Goal: Information Seeking & Learning: Learn about a topic

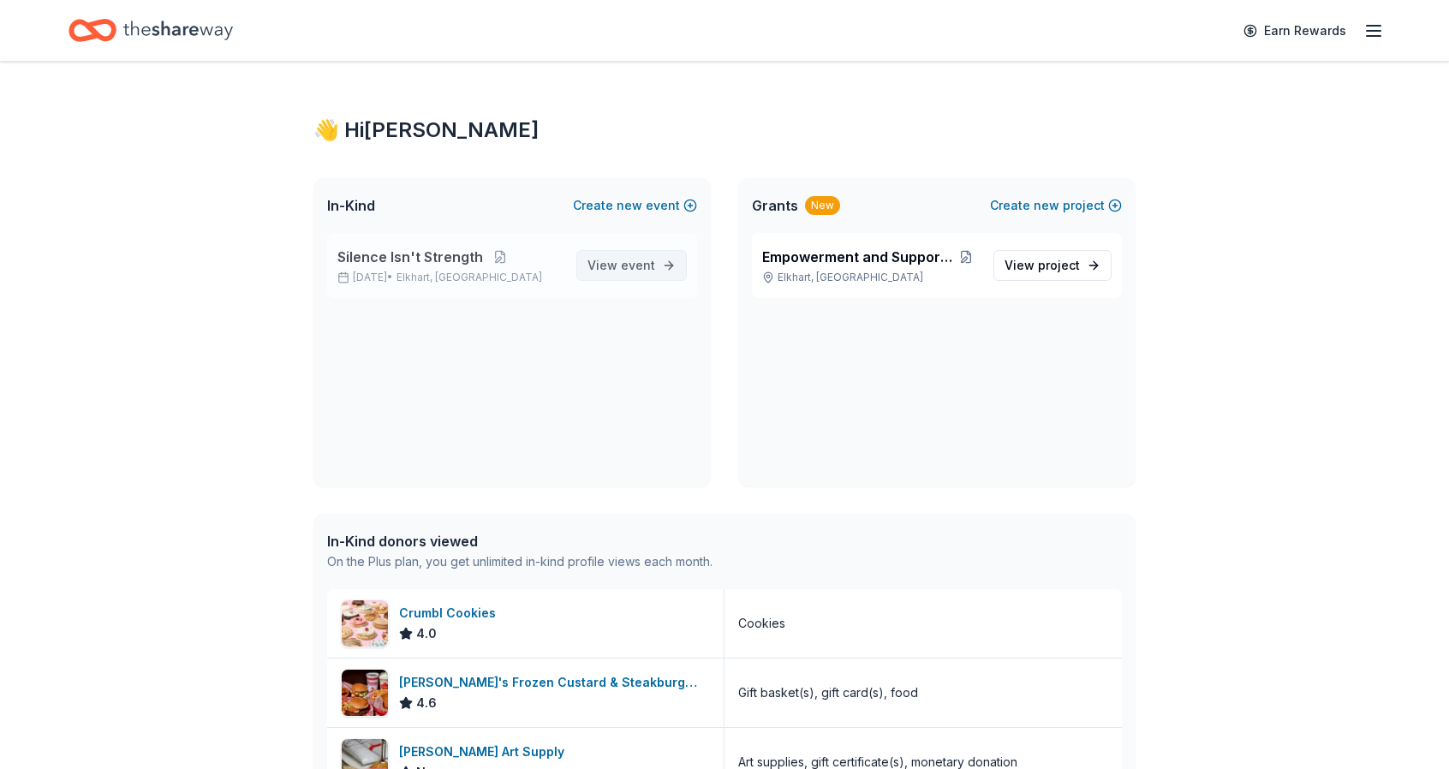
click at [625, 251] on link "View event" at bounding box center [632, 265] width 111 height 31
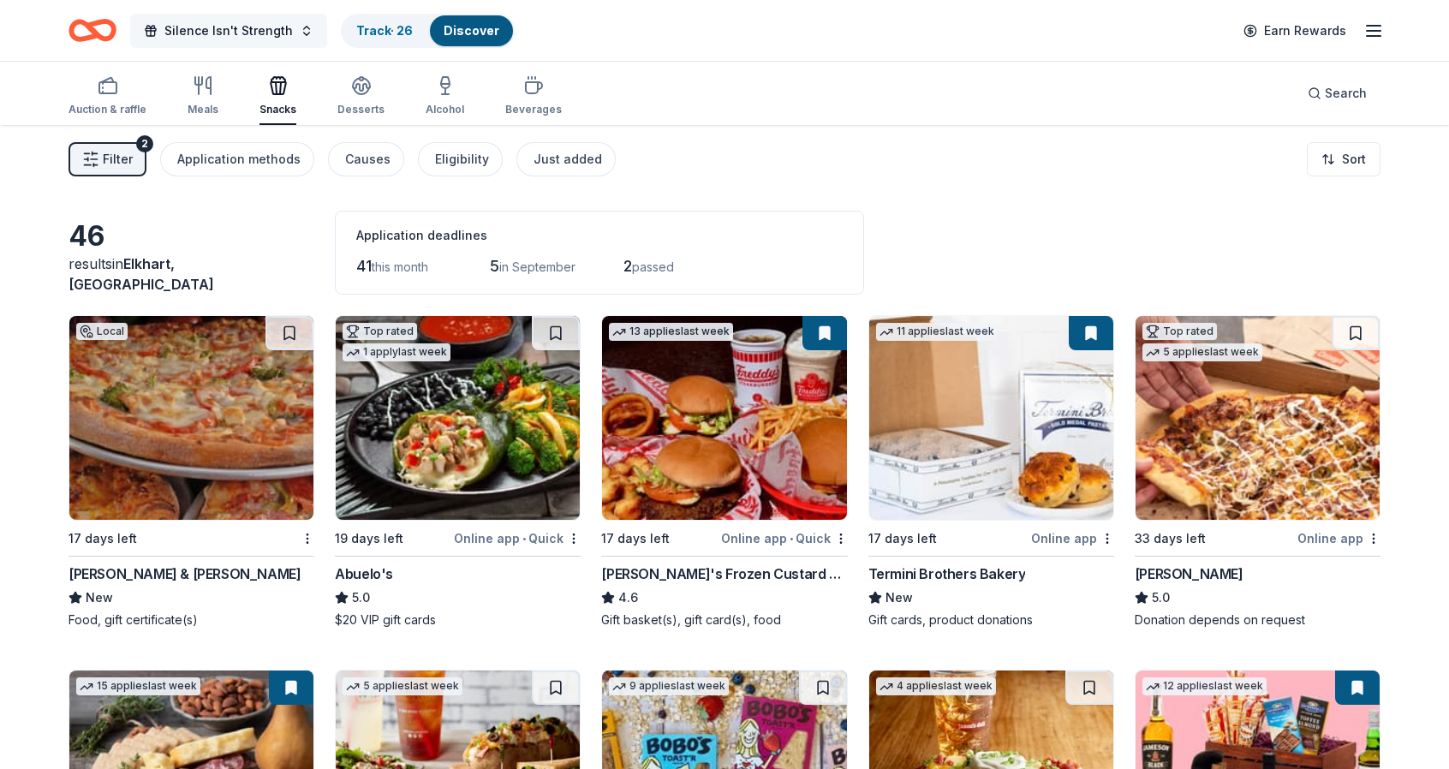
click at [253, 37] on span "Silence Isn't Strength" at bounding box center [228, 31] width 128 height 21
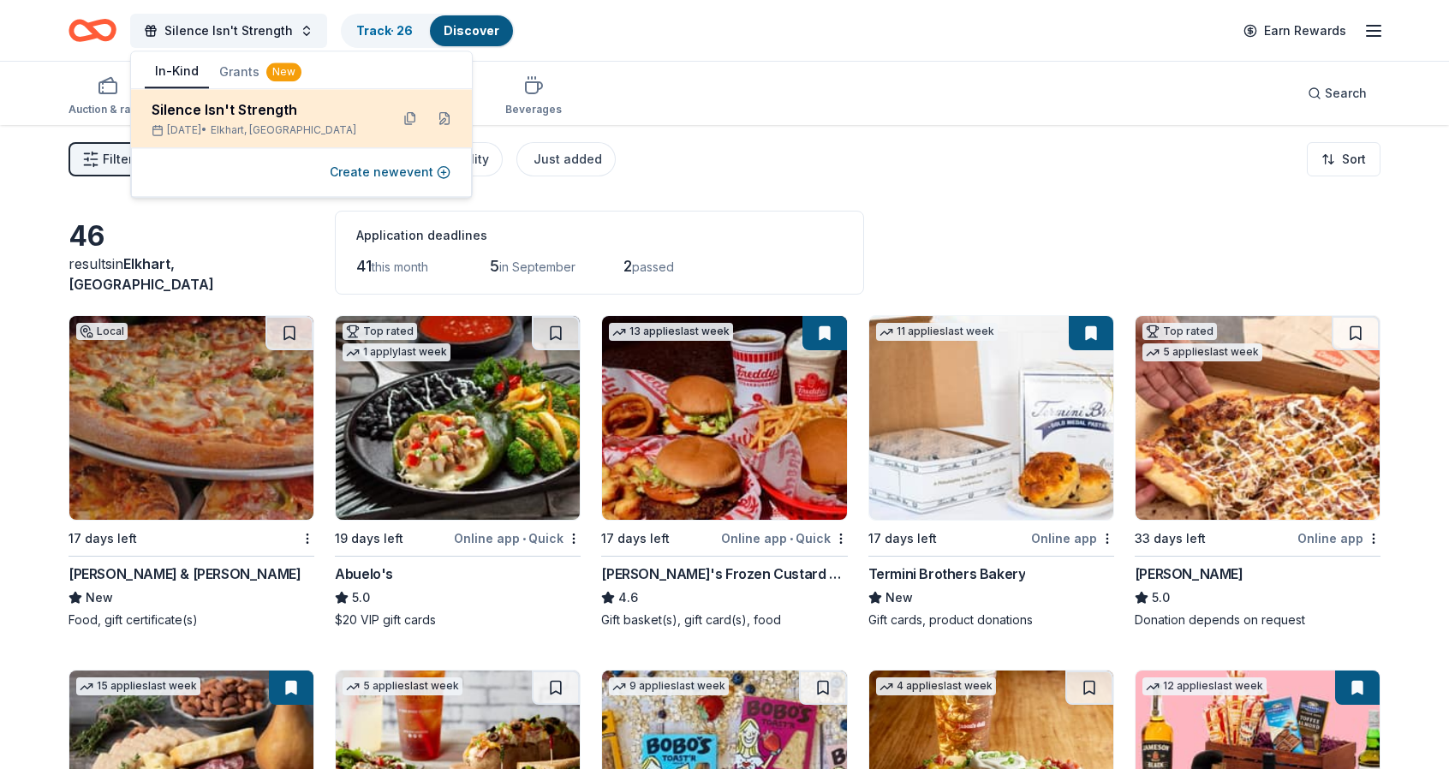
click at [271, 108] on div "Silence Isn't Strength" at bounding box center [264, 109] width 224 height 21
click at [283, 133] on span "Elkhart, [GEOGRAPHIC_DATA]" at bounding box center [284, 130] width 146 height 14
click at [442, 117] on button at bounding box center [444, 118] width 27 height 27
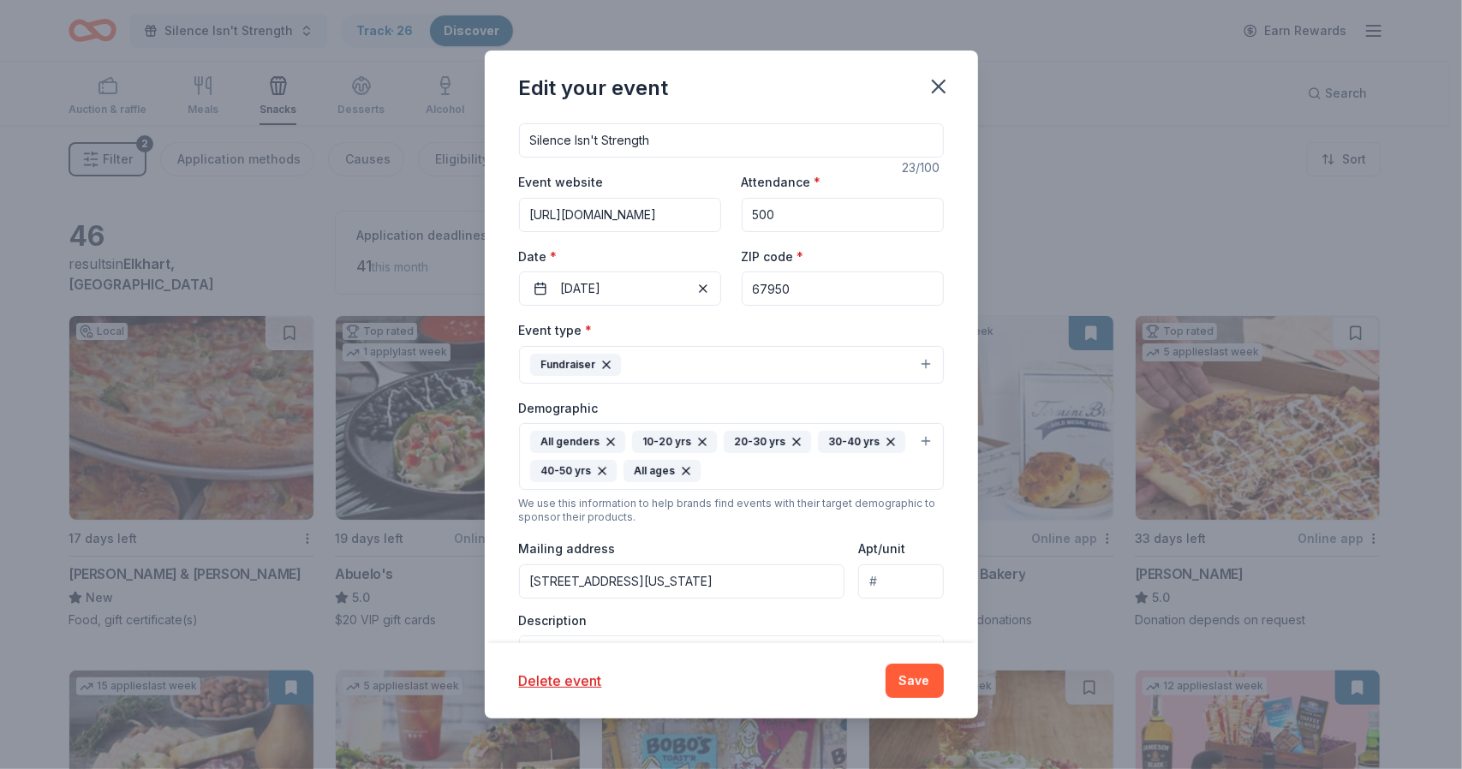
scroll to position [130, 0]
click at [699, 213] on input "[URL][DOMAIN_NAME]" at bounding box center [620, 213] width 202 height 34
type input "[URL][DOMAIN_NAME]"
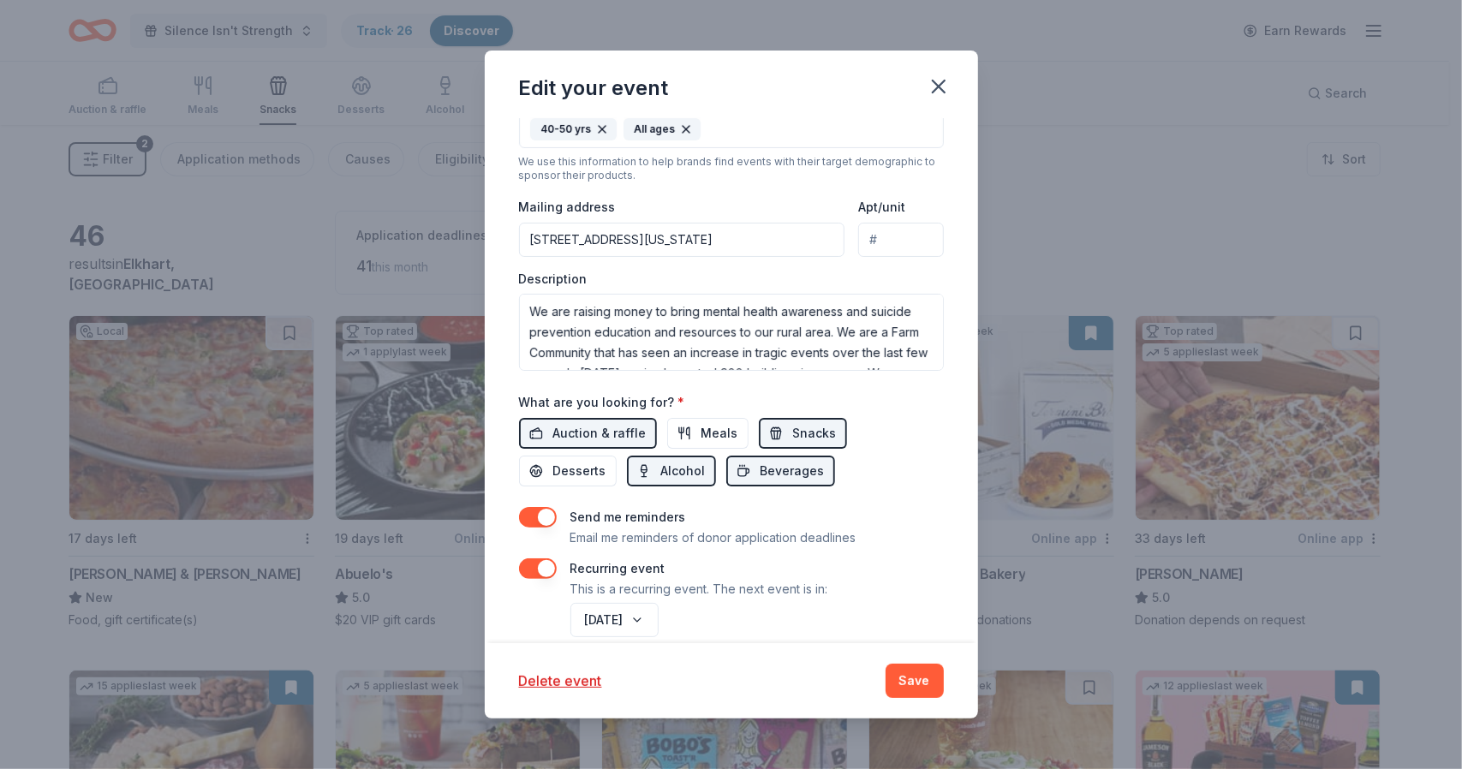
scroll to position [489, 0]
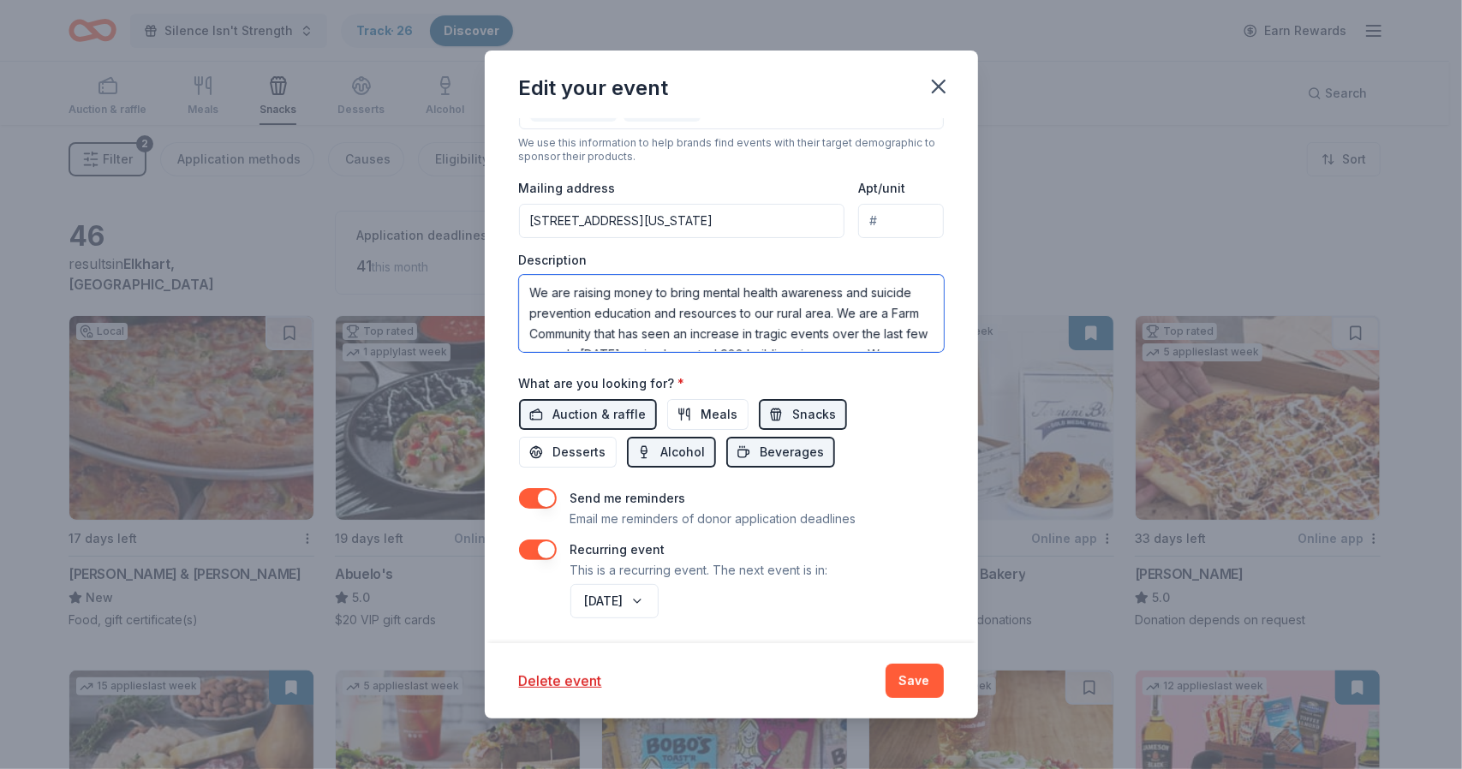
click at [910, 334] on textarea "We are raising money to bring mental health awareness and suicide prevention ed…" at bounding box center [731, 313] width 425 height 77
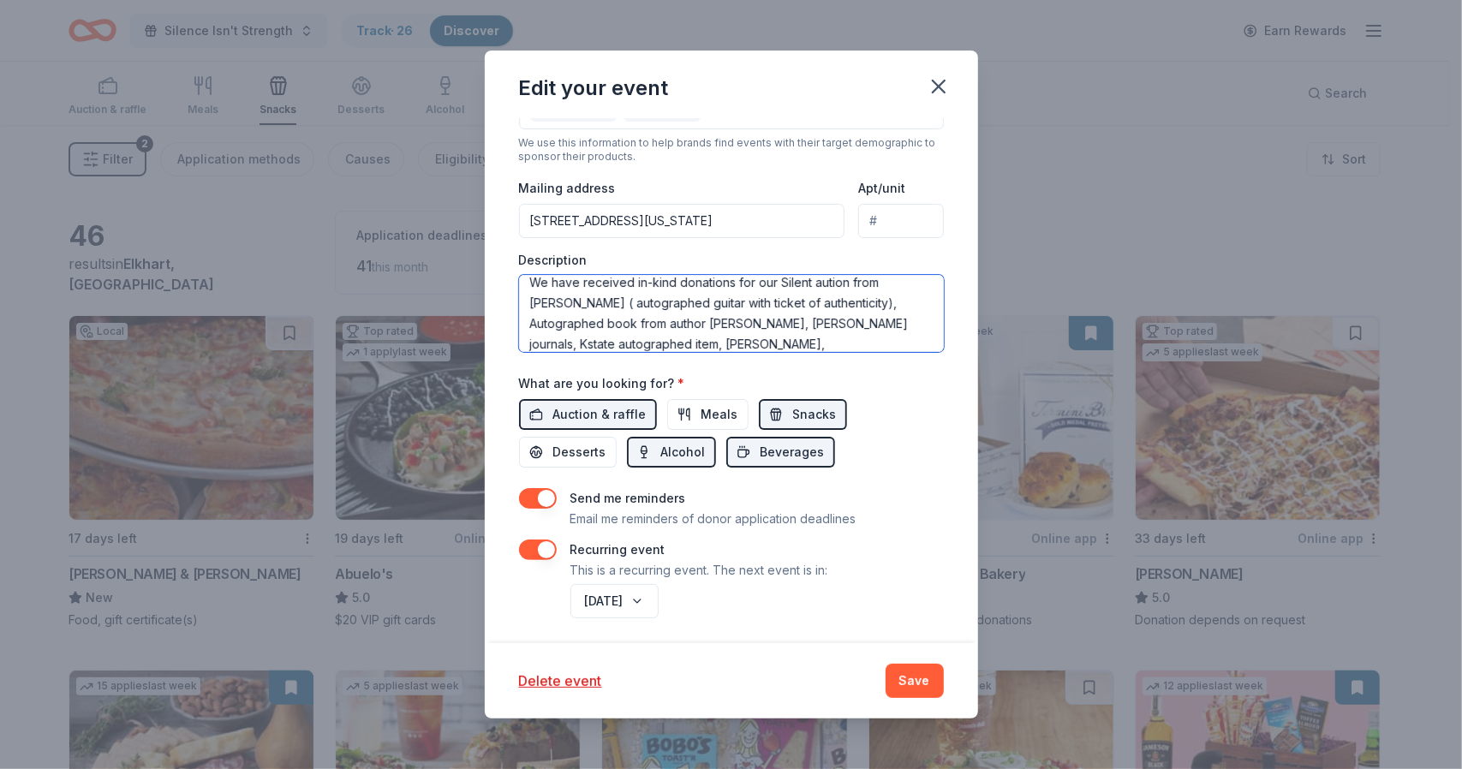
scroll to position [248, 0]
click at [828, 285] on textarea "We are raising money to bring mental health awareness and suicide prevention ed…" at bounding box center [731, 313] width 425 height 77
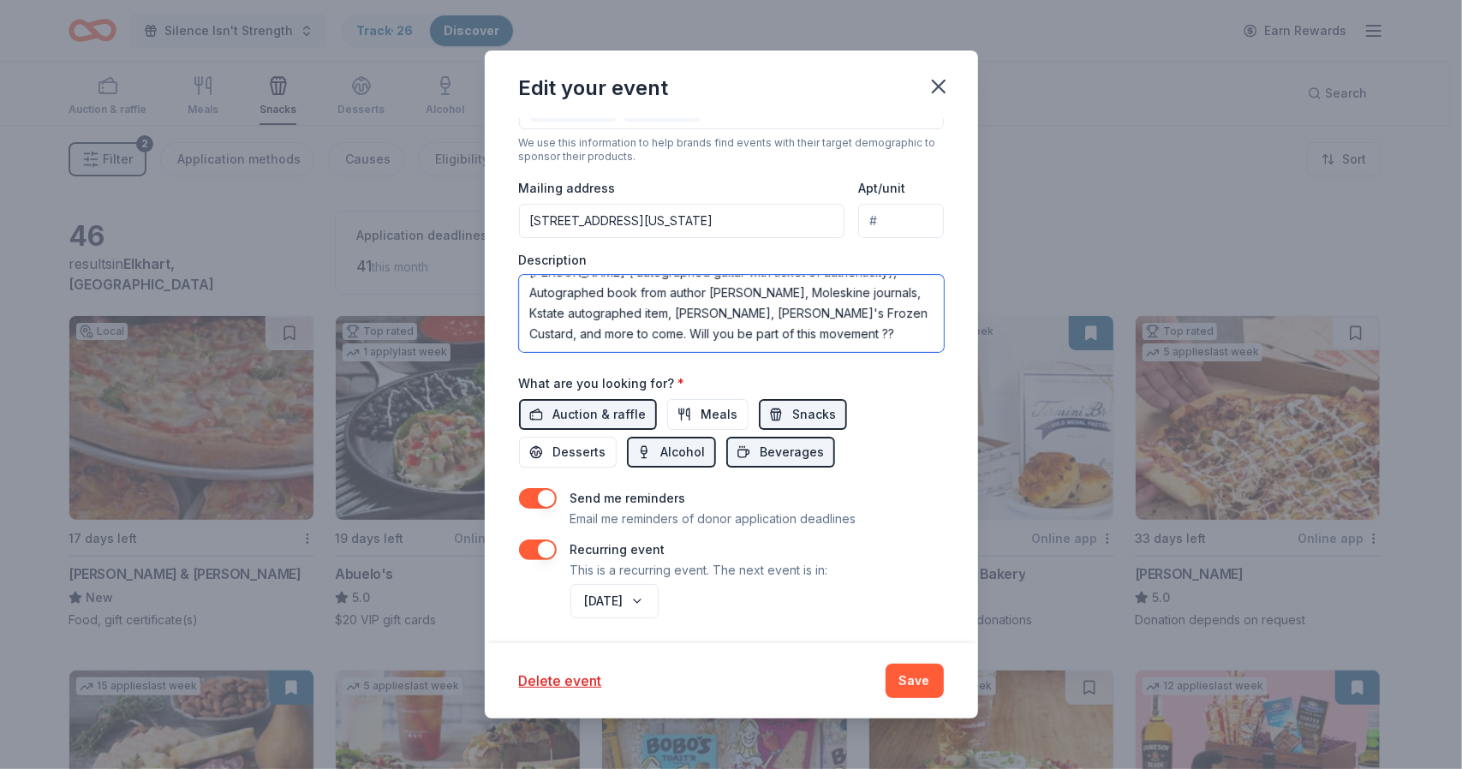
scroll to position [288, 0]
click at [907, 326] on textarea "We are raising money to bring mental health awareness and suicide prevention ed…" at bounding box center [731, 313] width 425 height 77
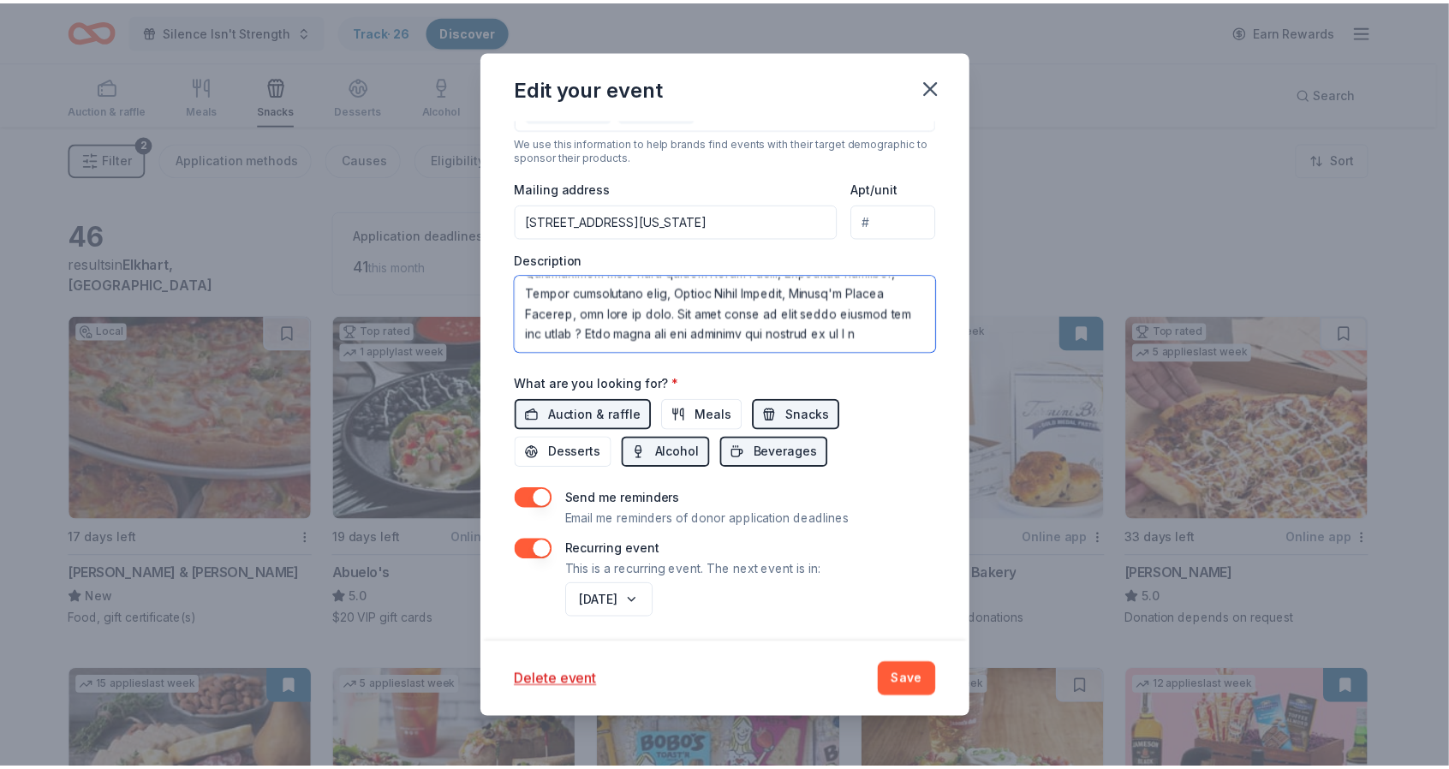
scroll to position [319, 0]
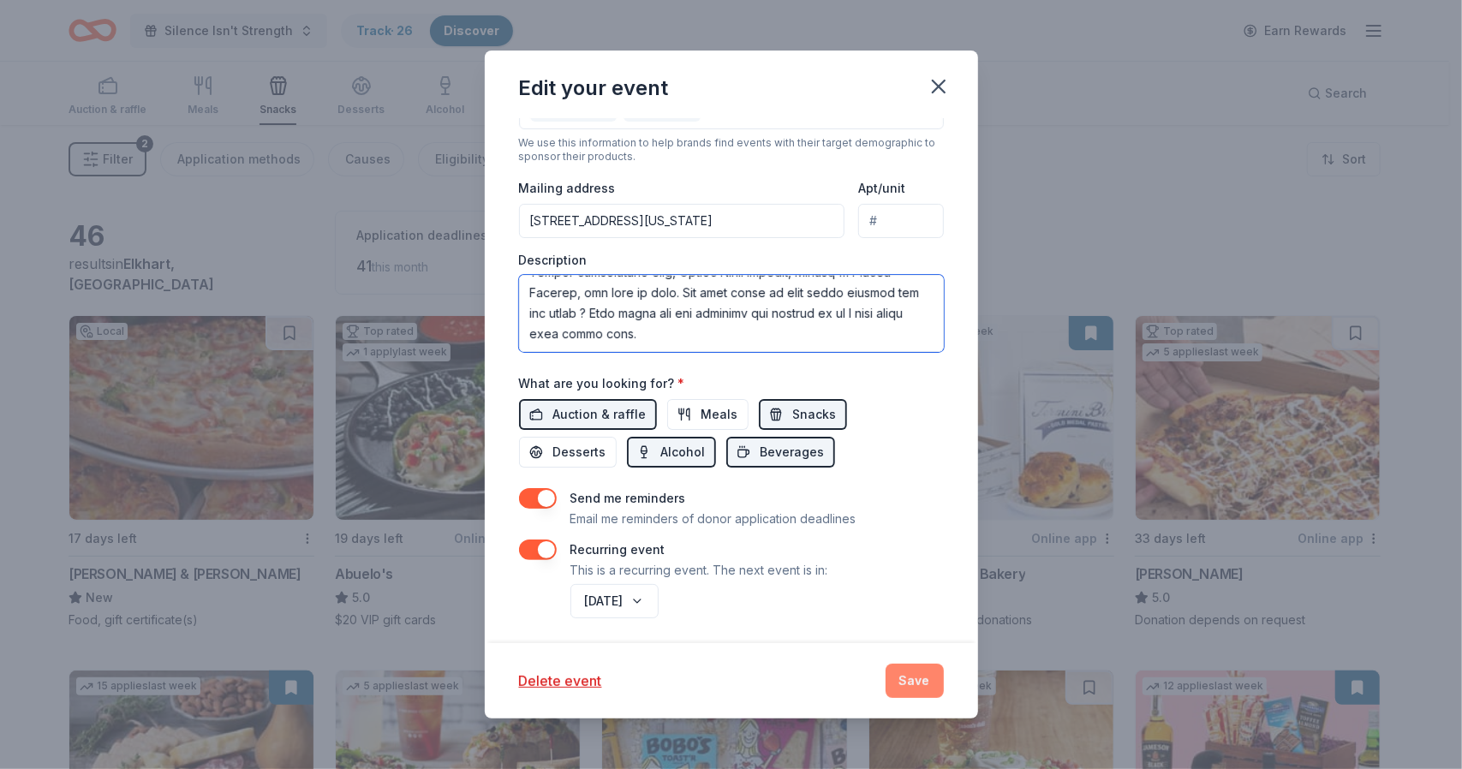
type textarea "We are raising money to bring mental health awareness and suicide prevention ed…"
click at [923, 684] on button "Save" at bounding box center [915, 681] width 58 height 34
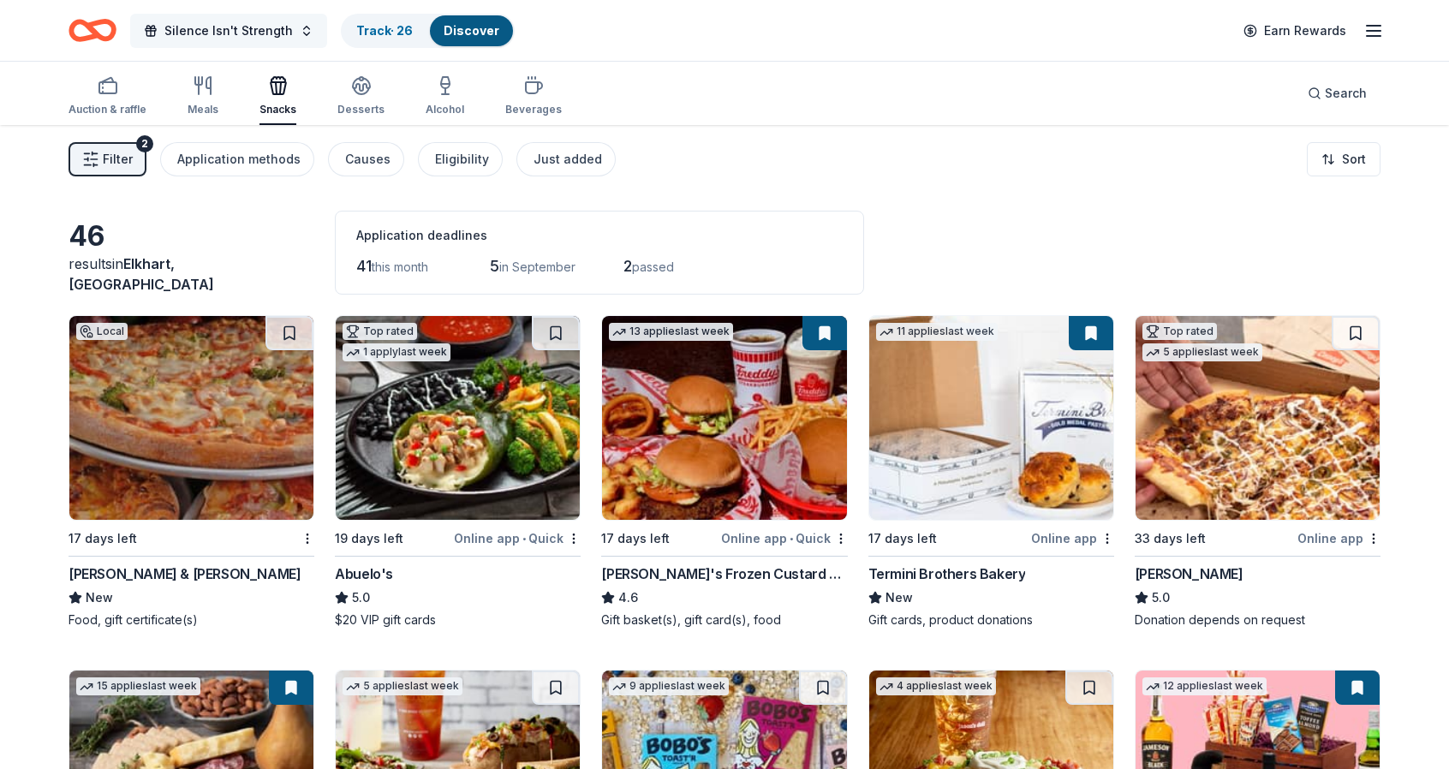
click at [271, 23] on span "Silence Isn't Strength" at bounding box center [228, 31] width 128 height 21
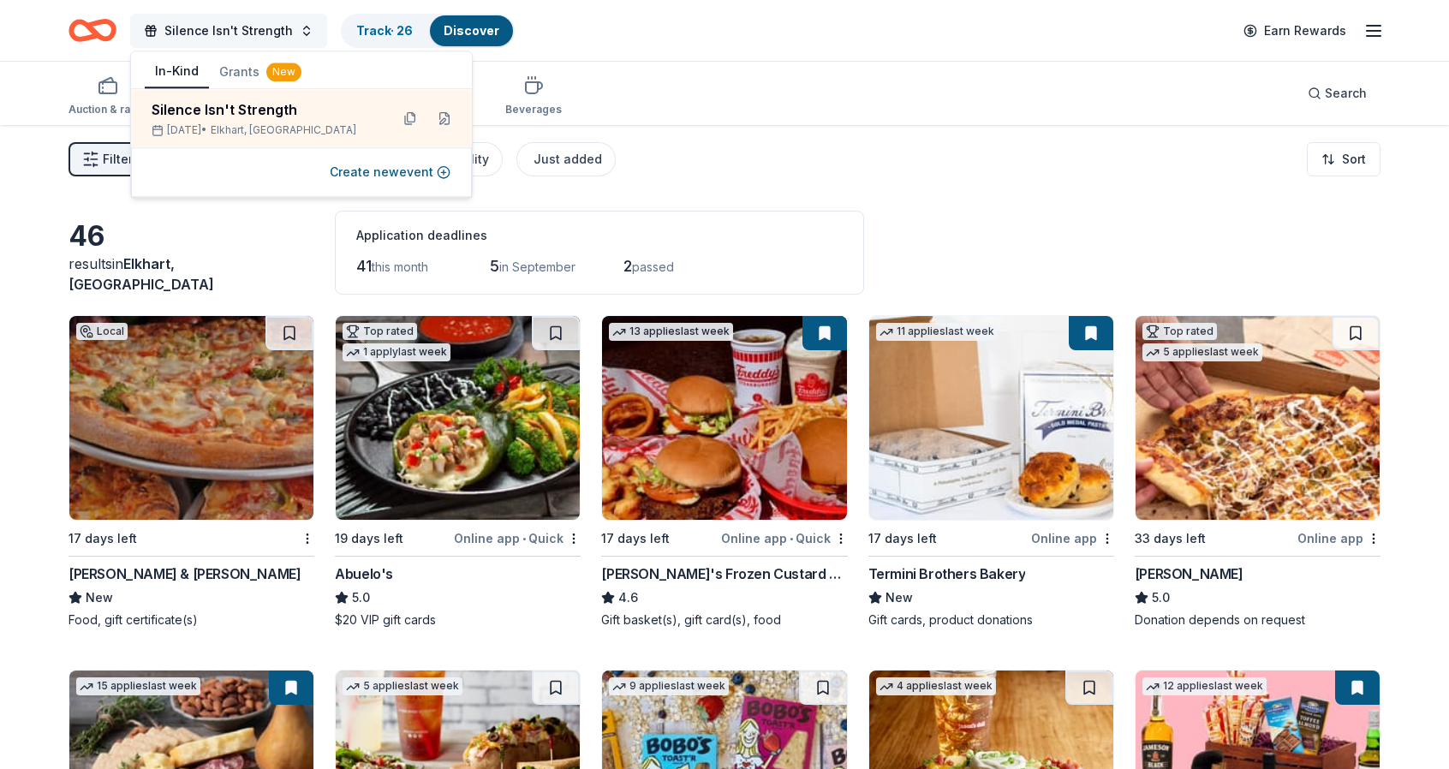
click at [271, 23] on span "Silence Isn't Strength" at bounding box center [228, 31] width 128 height 21
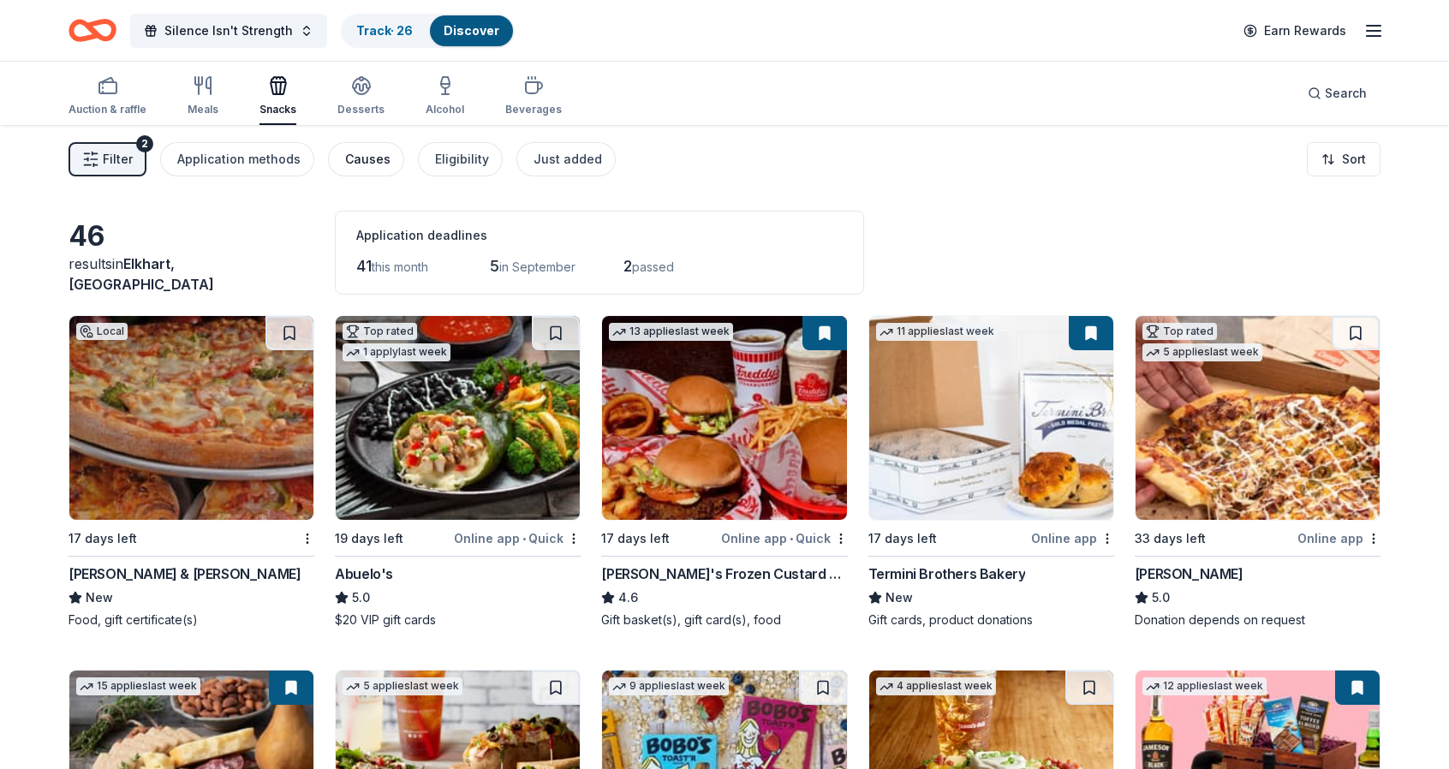
click at [371, 146] on button "Causes" at bounding box center [366, 159] width 76 height 34
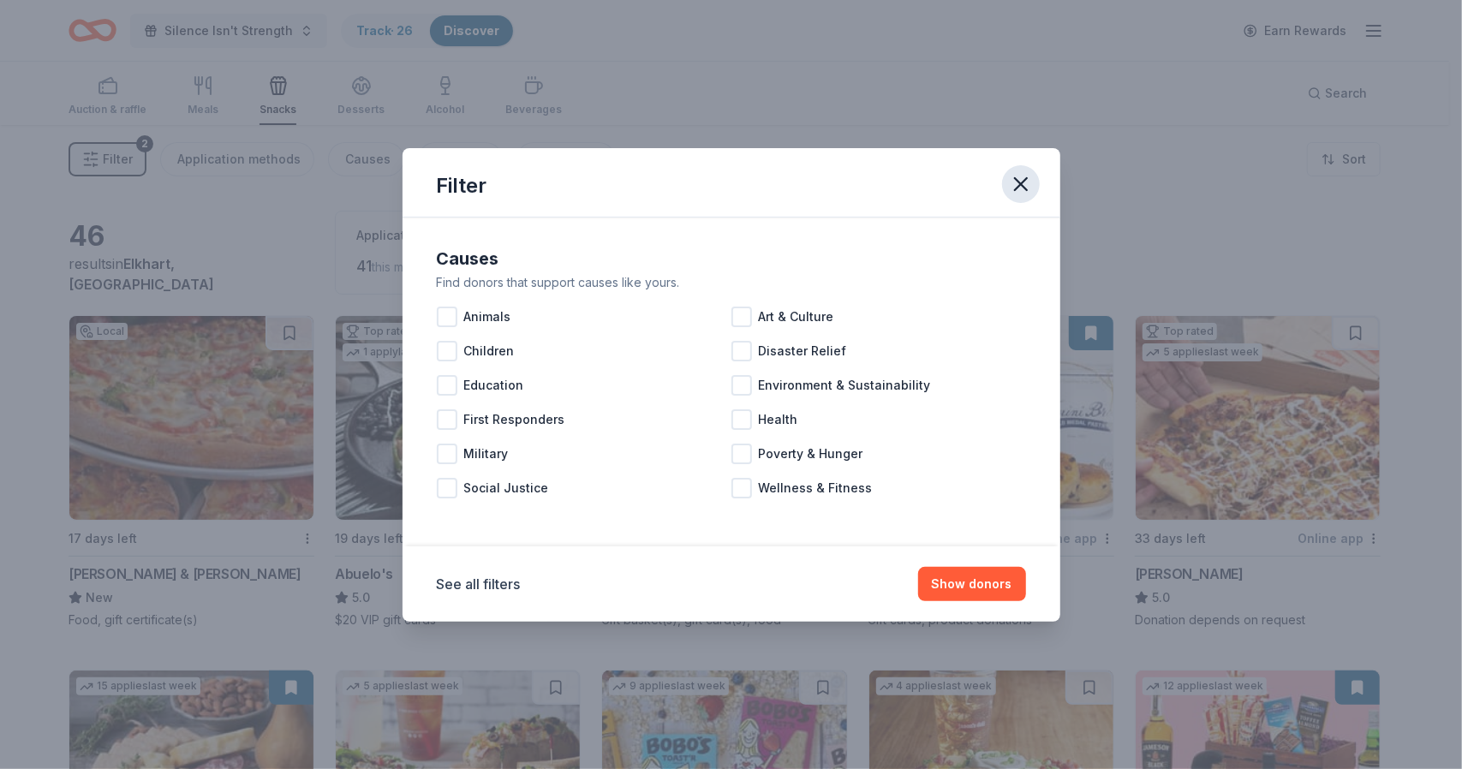
click at [1022, 182] on icon "button" at bounding box center [1021, 184] width 12 height 12
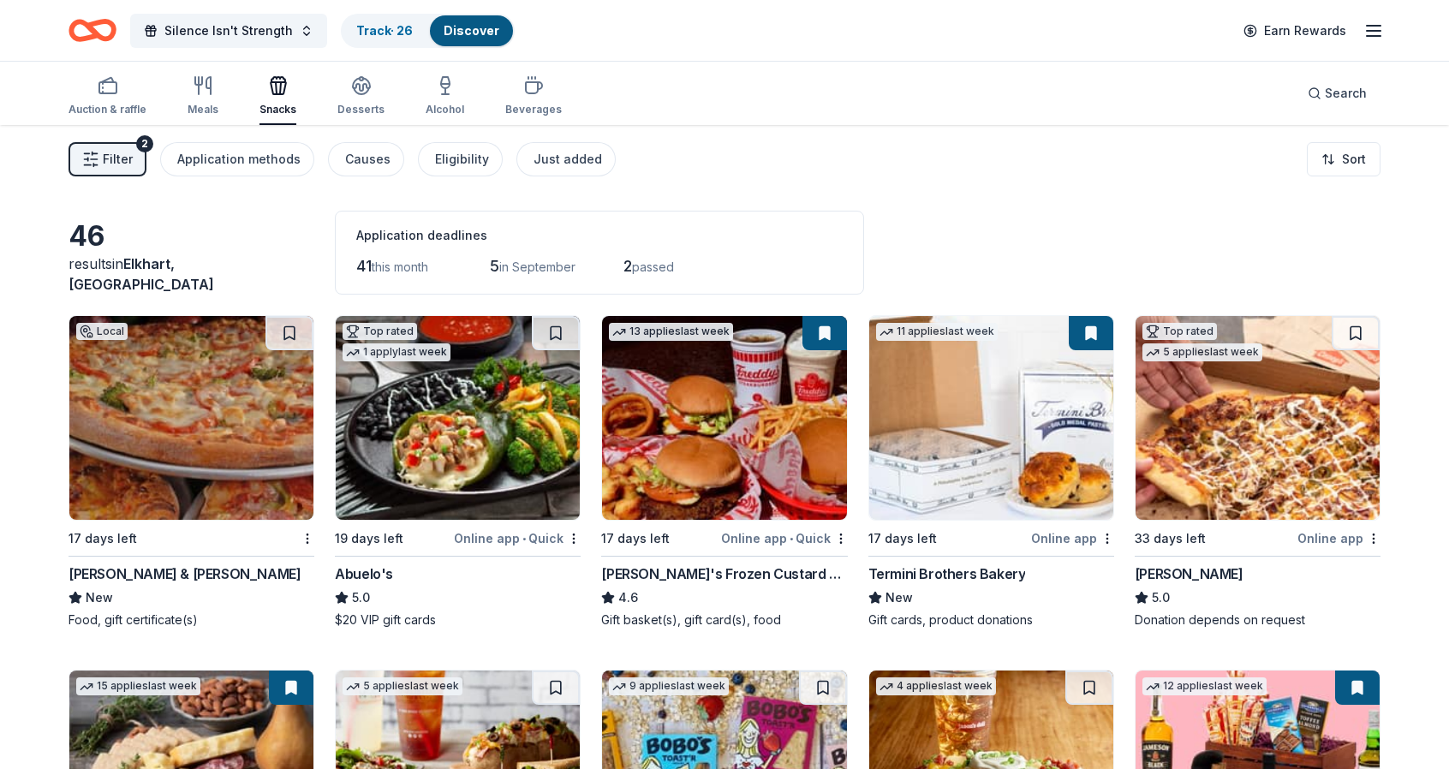
click at [997, 97] on div "Auction & raffle Meals Snacks Desserts Alcohol Beverages Search" at bounding box center [725, 93] width 1312 height 63
click at [1376, 32] on icon "button" at bounding box center [1374, 31] width 21 height 21
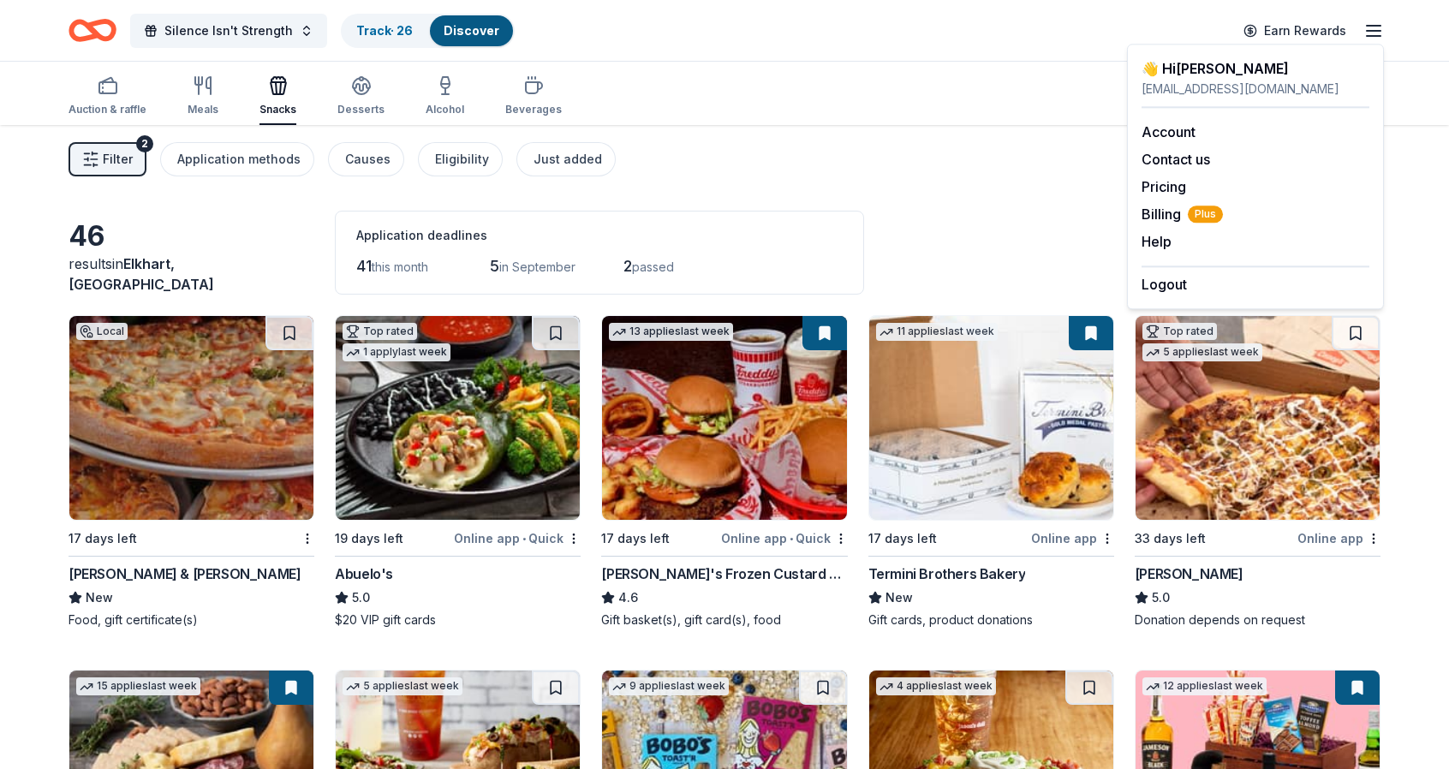
click at [956, 92] on div "Auction & raffle Meals Snacks Desserts Alcohol Beverages Search" at bounding box center [725, 93] width 1312 height 63
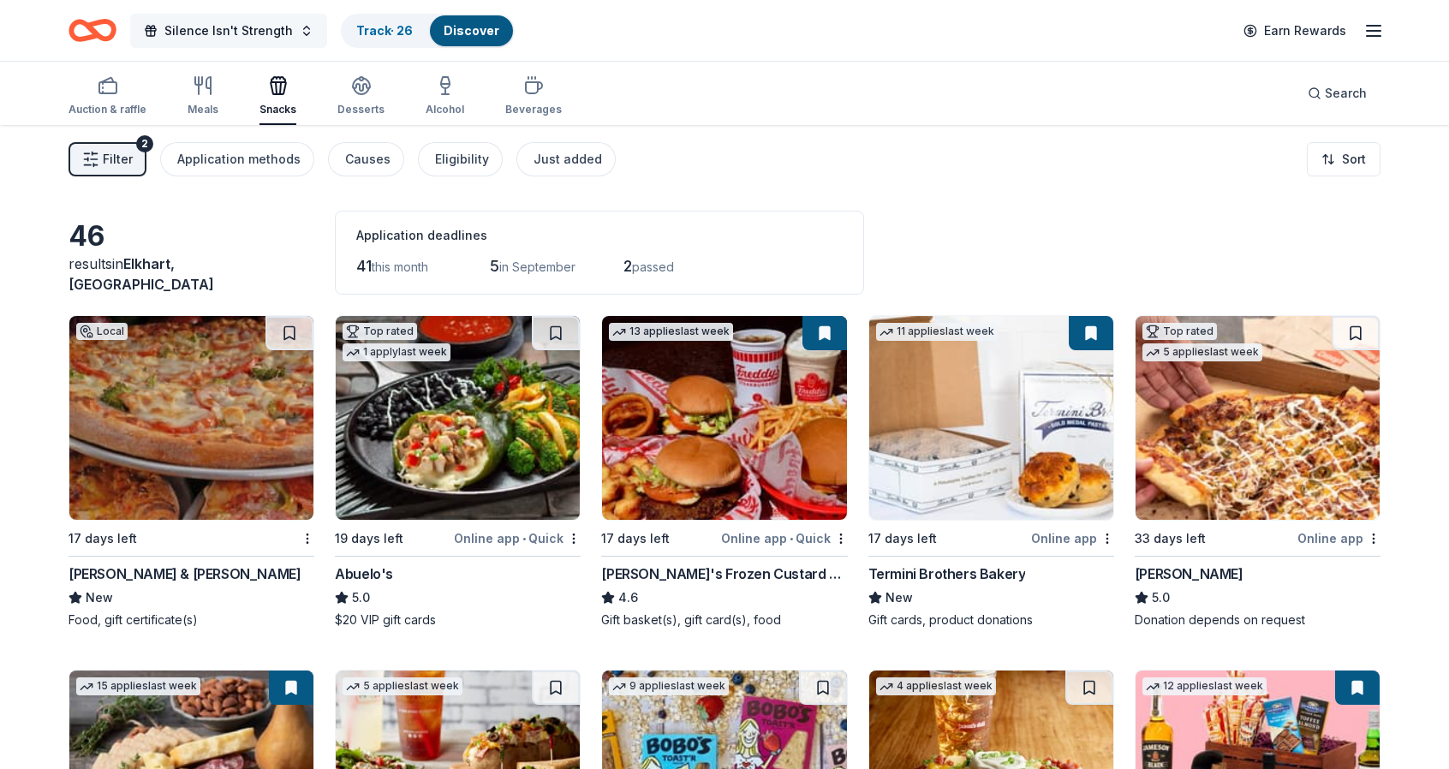
click at [238, 21] on span "Silence Isn't Strength" at bounding box center [228, 31] width 128 height 21
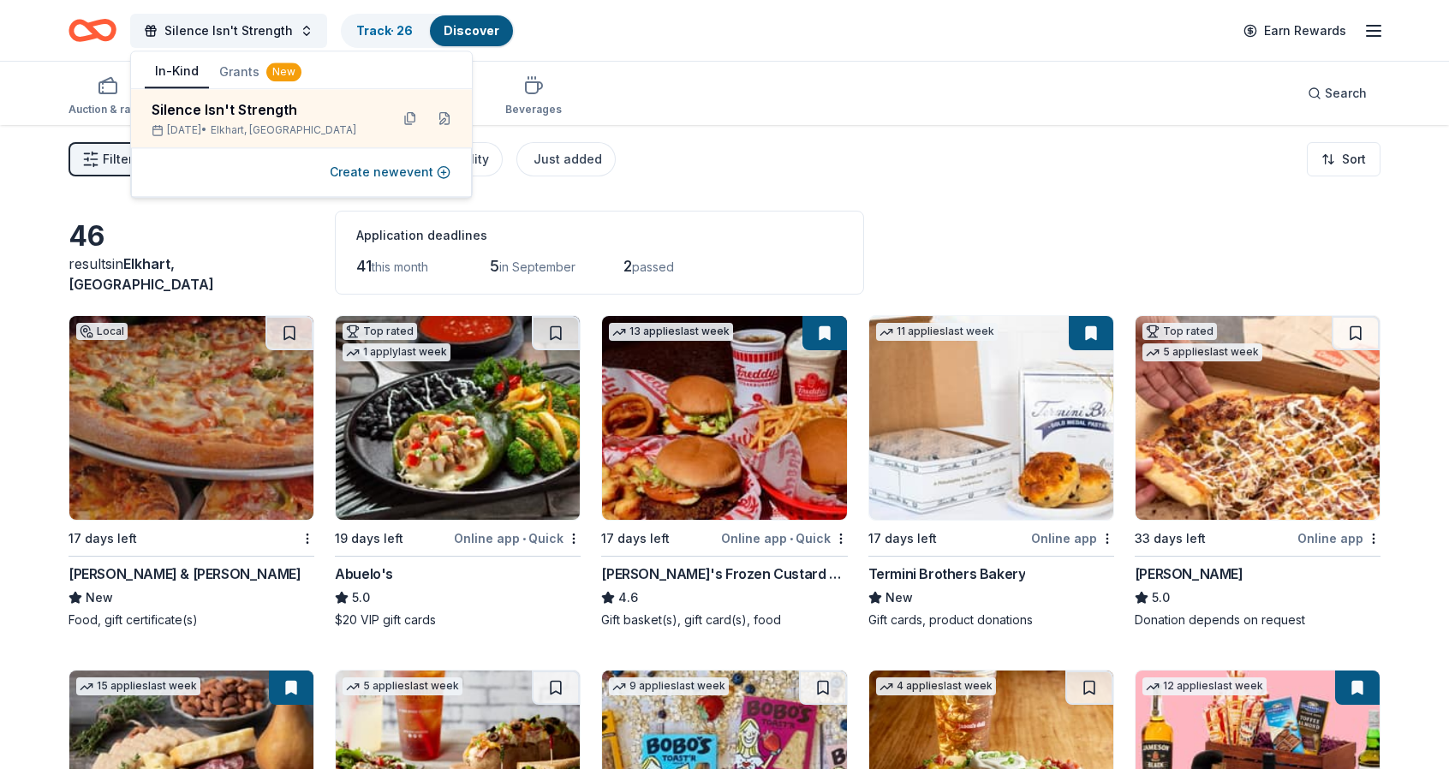
click at [255, 73] on button "Grants New" at bounding box center [260, 72] width 103 height 31
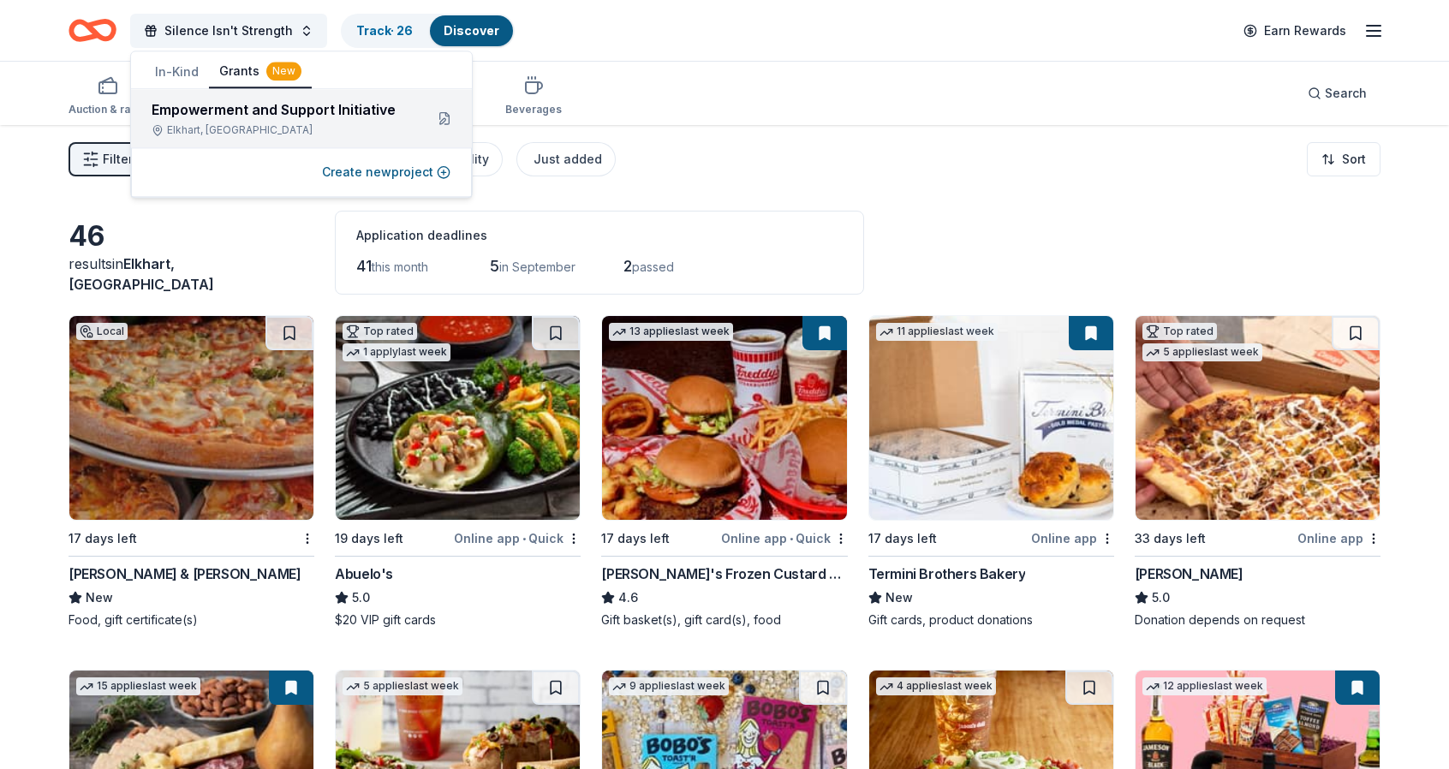
click at [262, 99] on div "Empowerment and Support Initiative [GEOGRAPHIC_DATA], [GEOGRAPHIC_DATA]" at bounding box center [301, 118] width 341 height 58
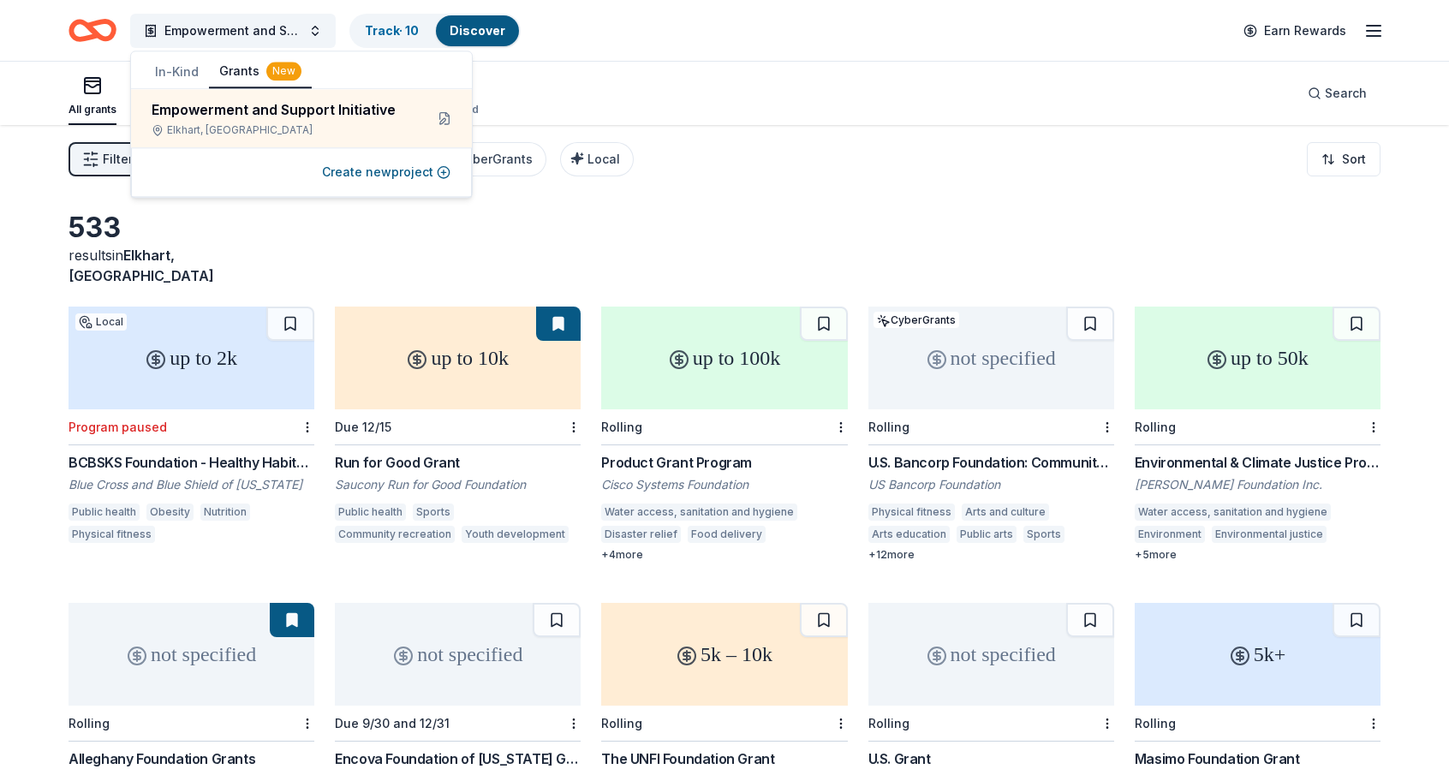
click at [827, 73] on div "All grants ≤ $5k $5k to $20k > $20k Unspecified Search" at bounding box center [725, 93] width 1312 height 63
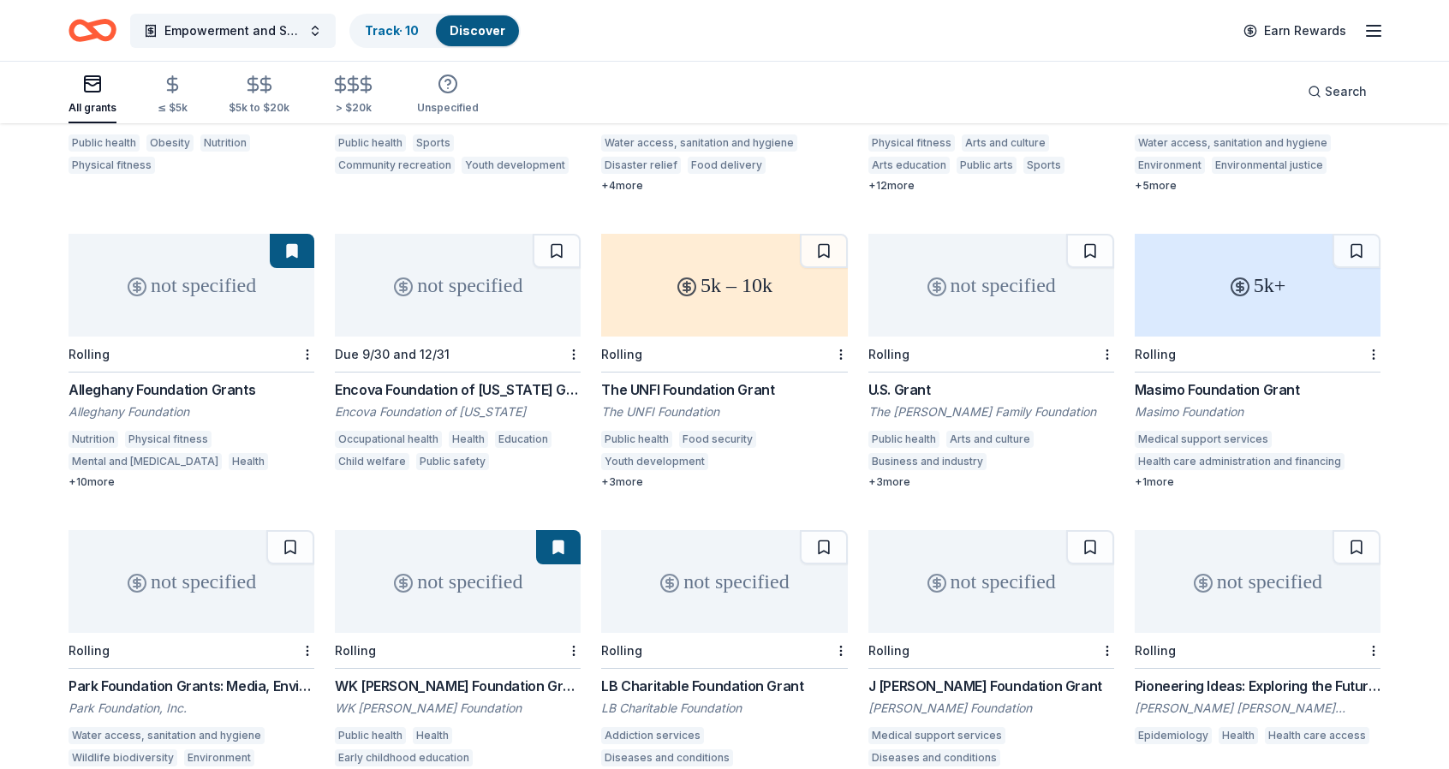
scroll to position [383, 0]
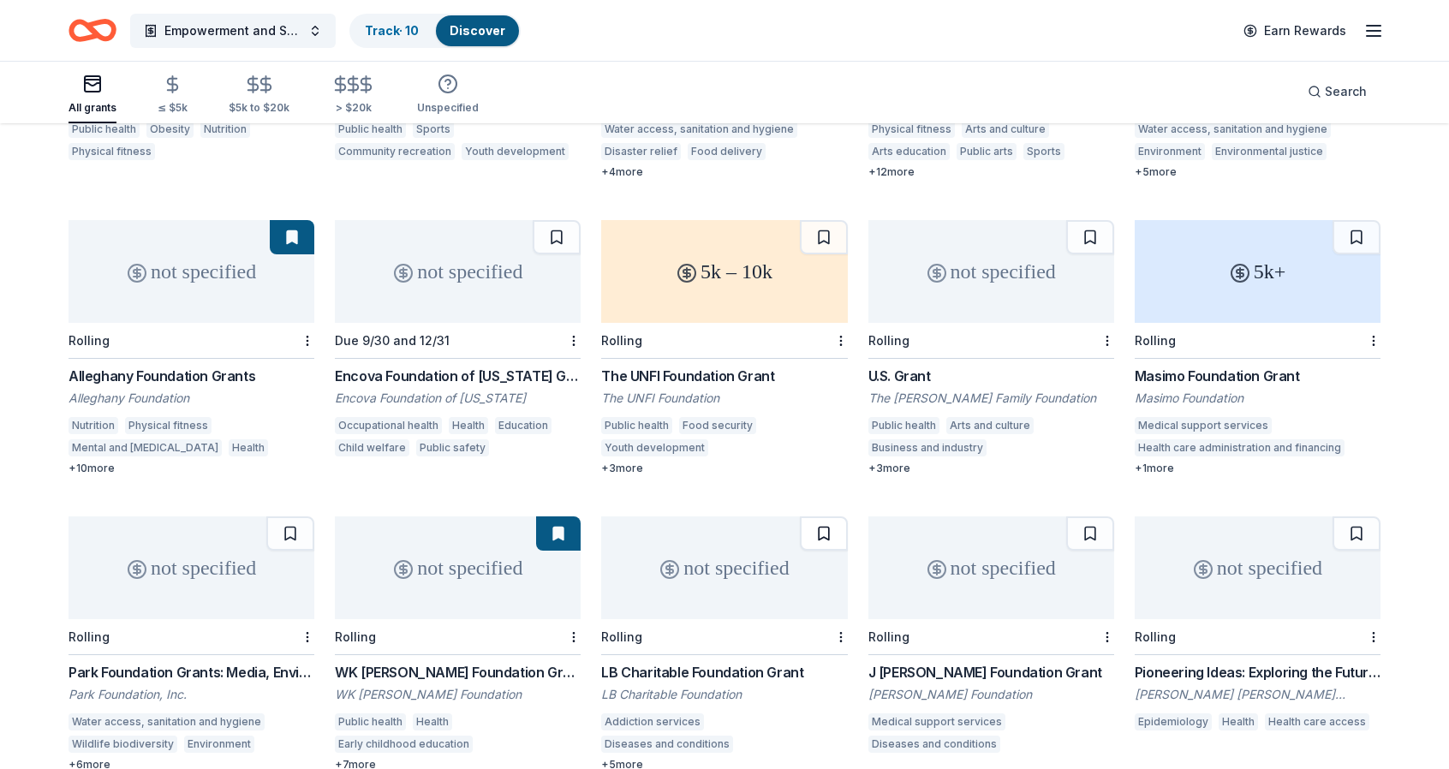
click at [826, 517] on button at bounding box center [824, 534] width 48 height 34
click at [1094, 517] on button at bounding box center [1091, 534] width 48 height 34
click at [1351, 517] on button at bounding box center [1357, 534] width 48 height 34
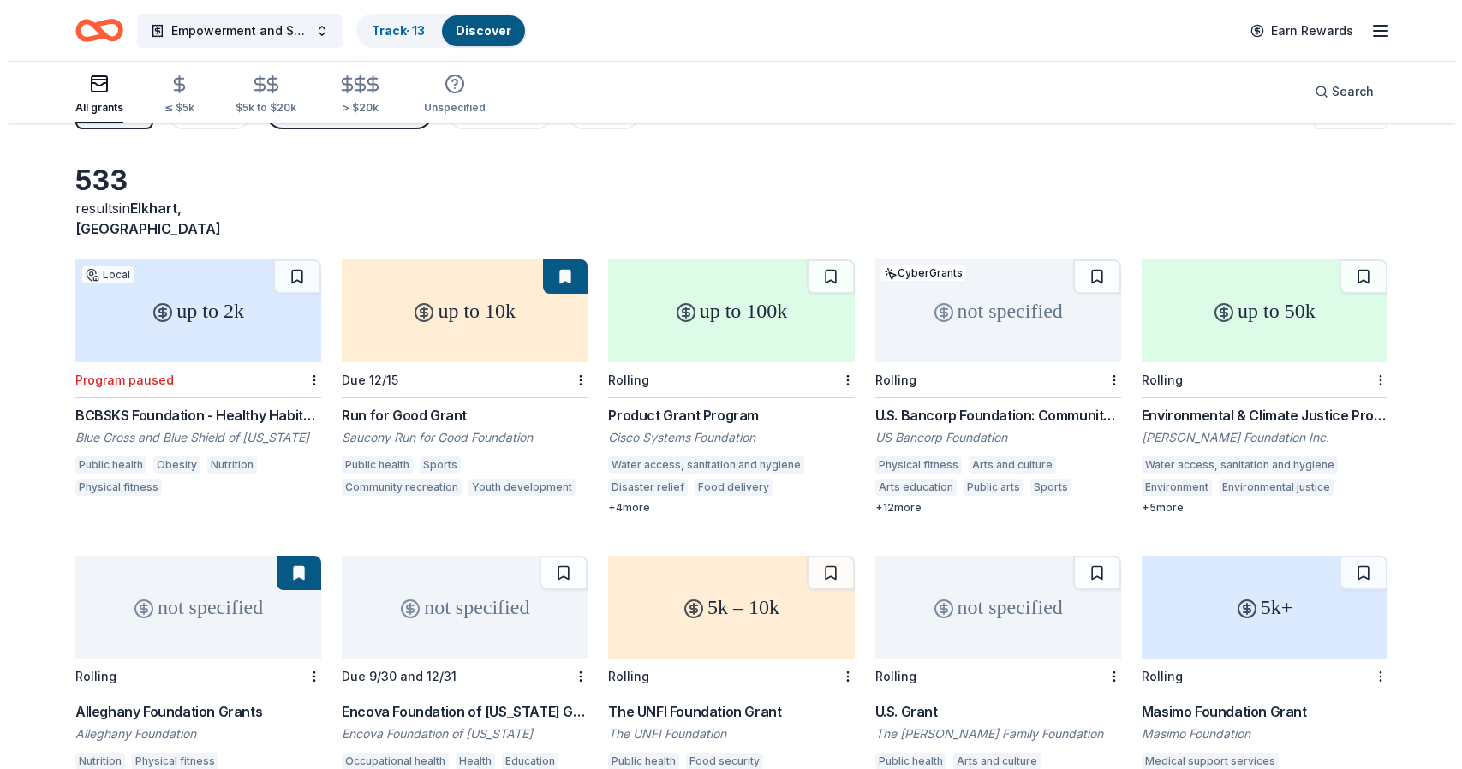
scroll to position [0, 0]
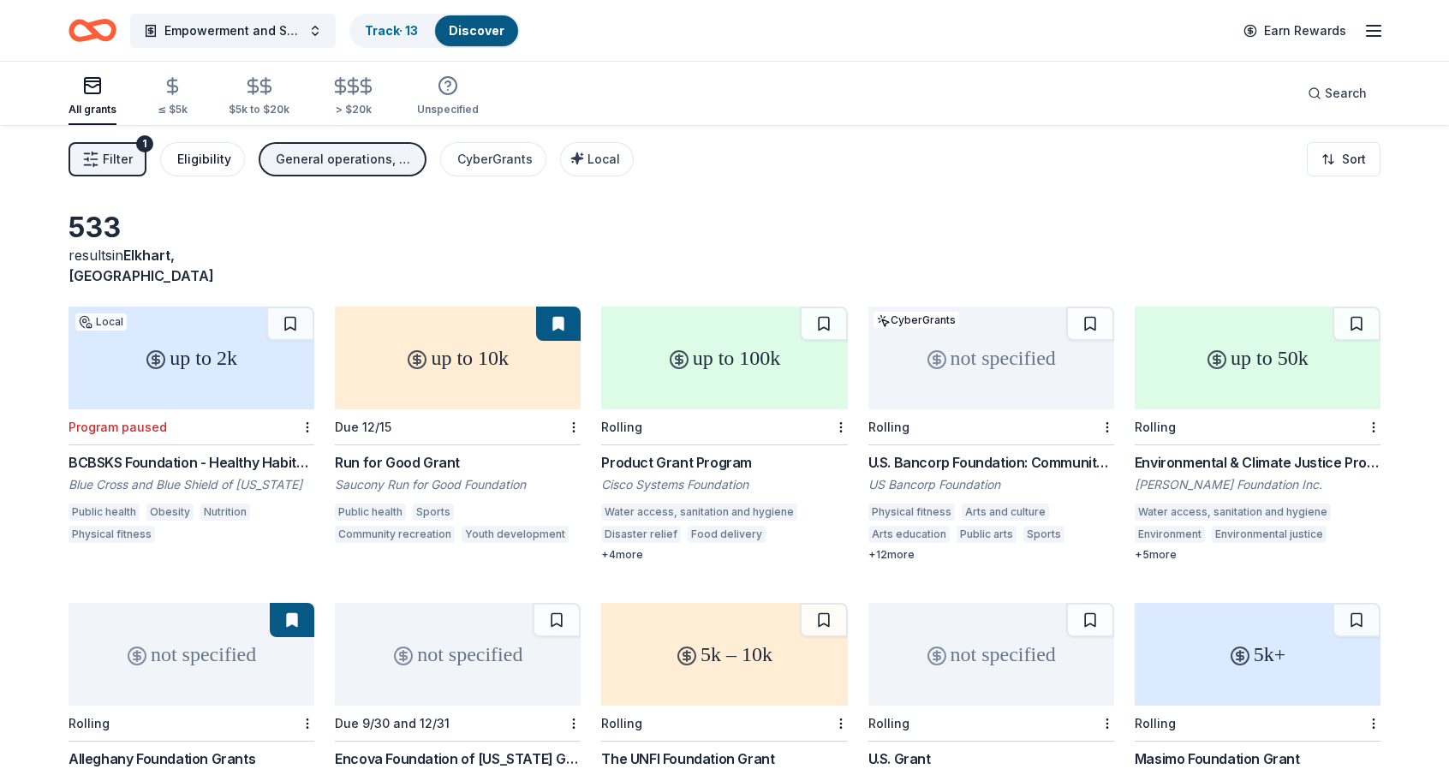
click at [206, 164] on div "Eligibility" at bounding box center [204, 159] width 54 height 21
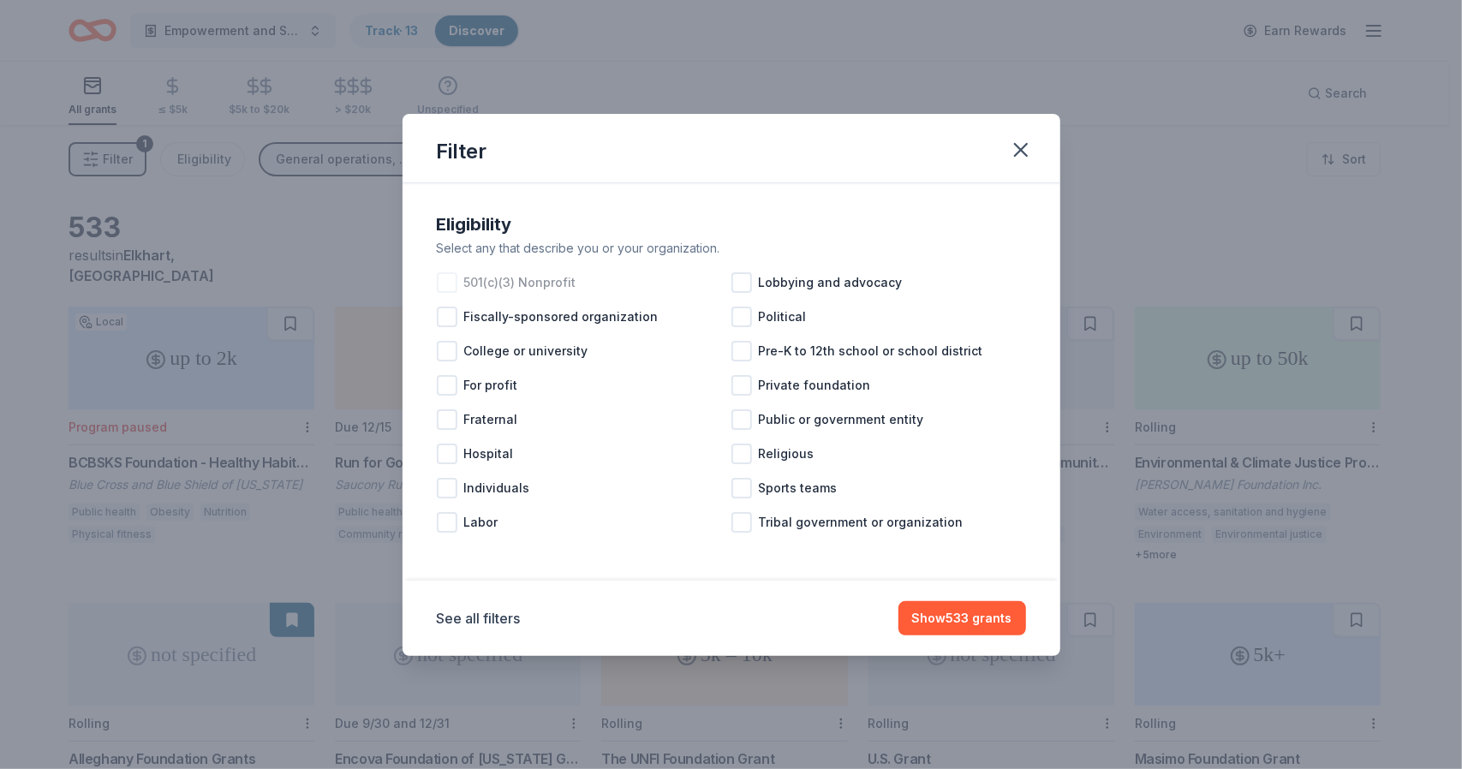
click at [506, 274] on span "501(c)(3) Nonprofit" at bounding box center [520, 282] width 112 height 21
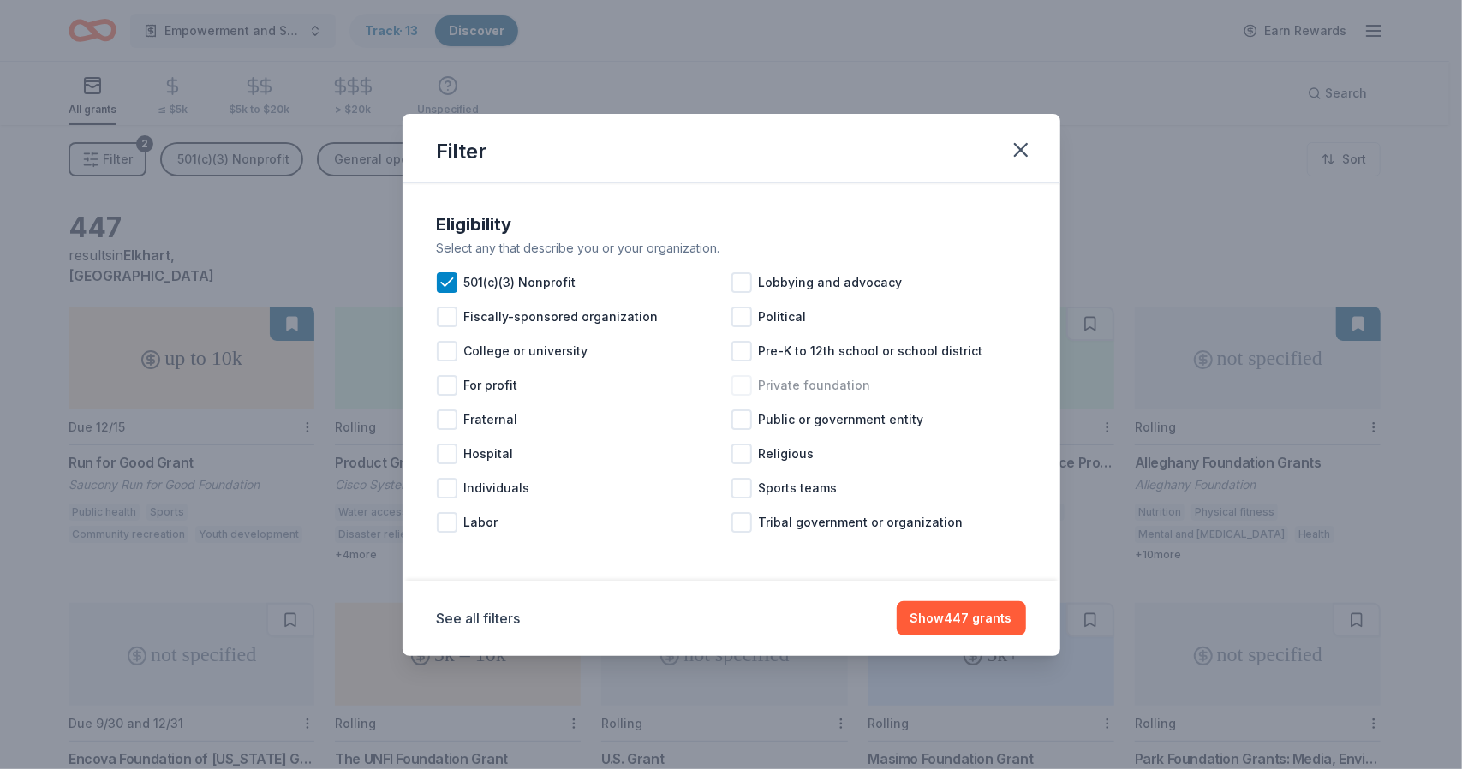
click at [807, 386] on span "Private foundation" at bounding box center [815, 385] width 112 height 21
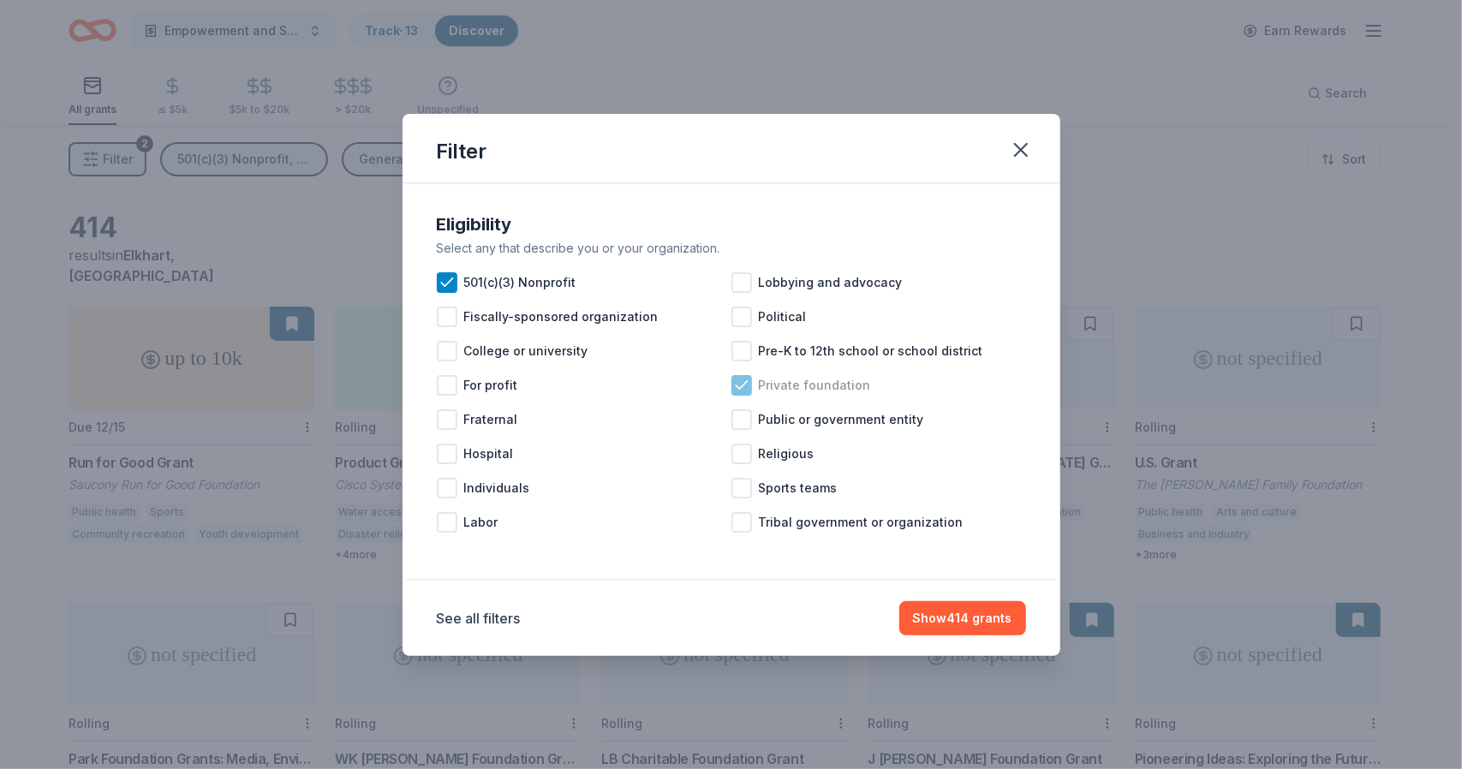
click at [807, 386] on span "Private foundation" at bounding box center [815, 385] width 112 height 21
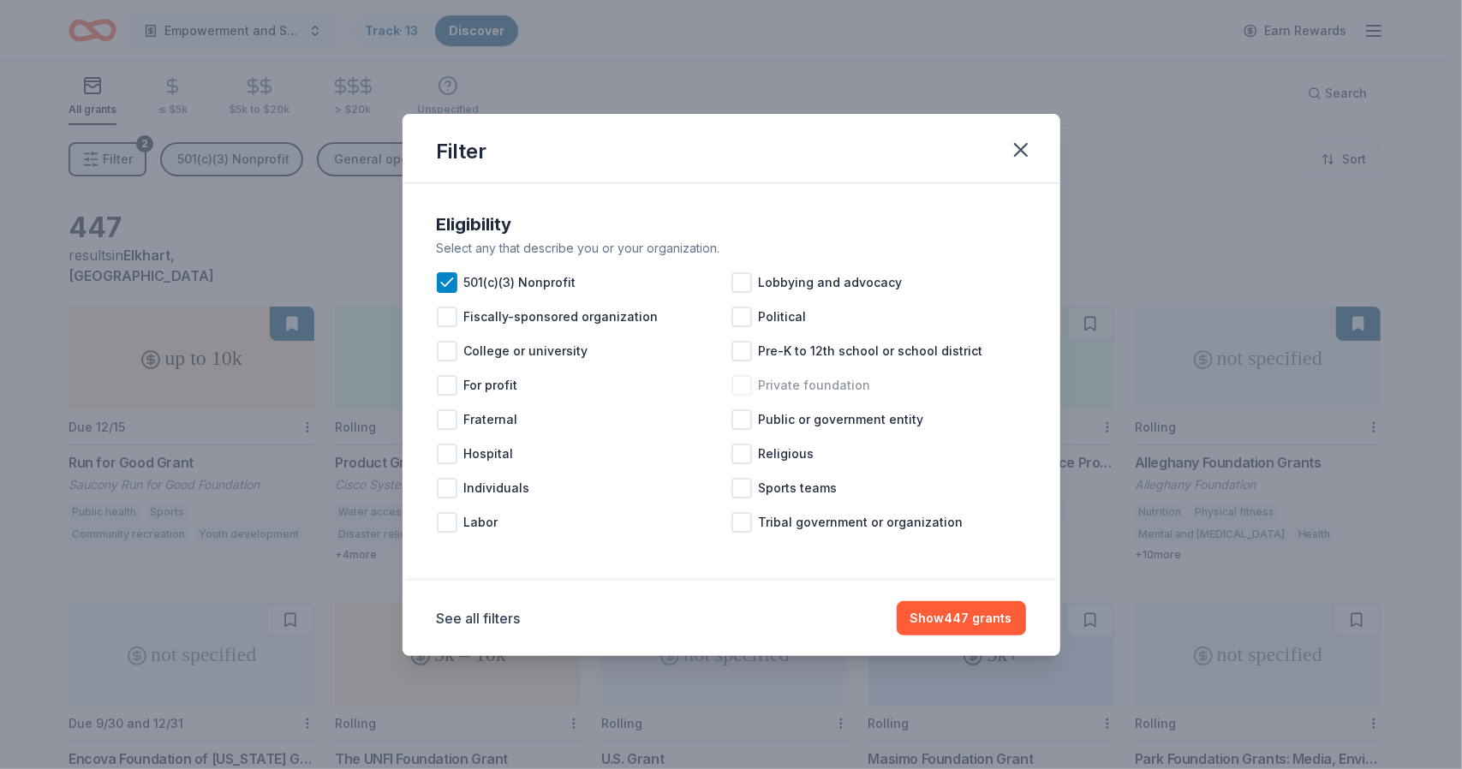
click at [807, 386] on span "Private foundation" at bounding box center [815, 385] width 112 height 21
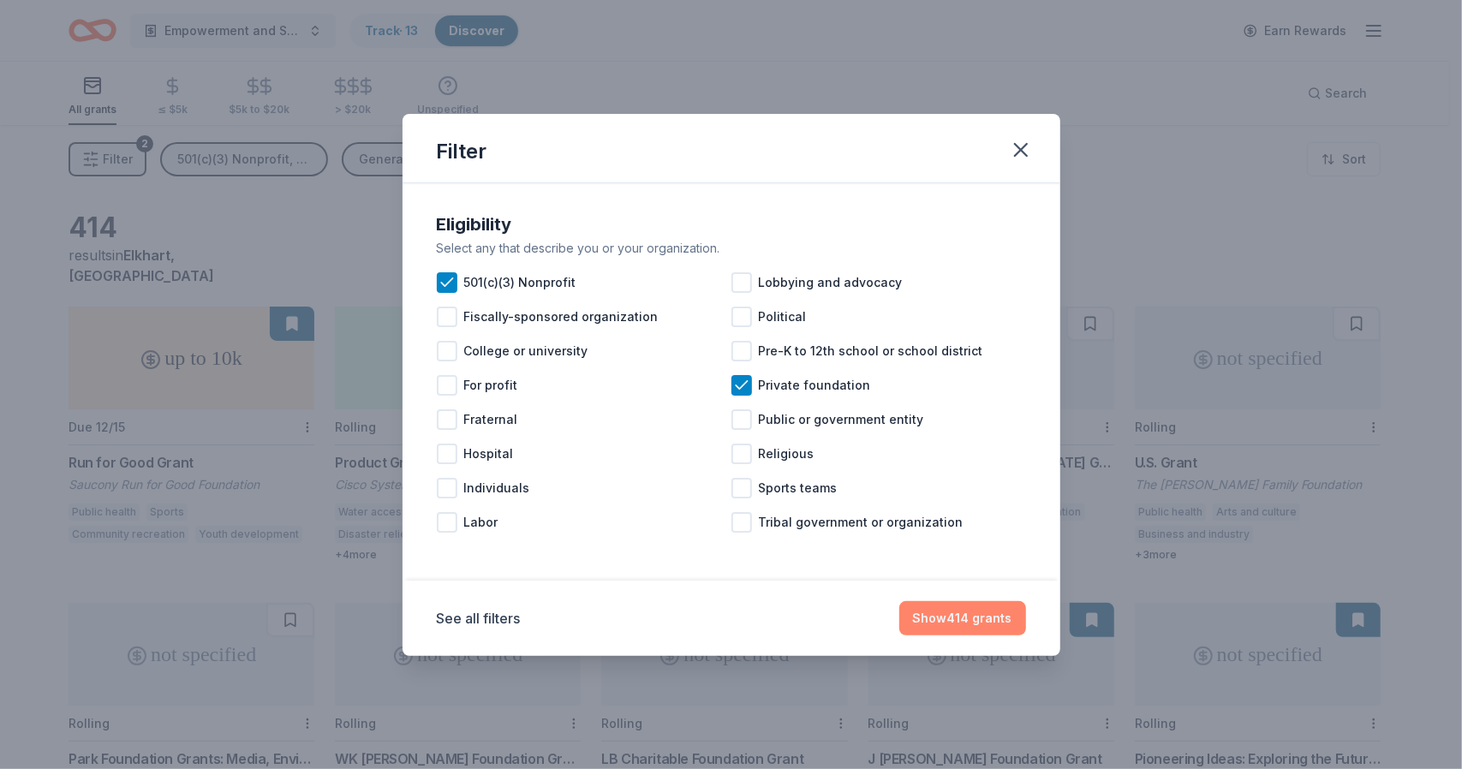
click at [973, 605] on button "Show 414 grants" at bounding box center [962, 618] width 127 height 34
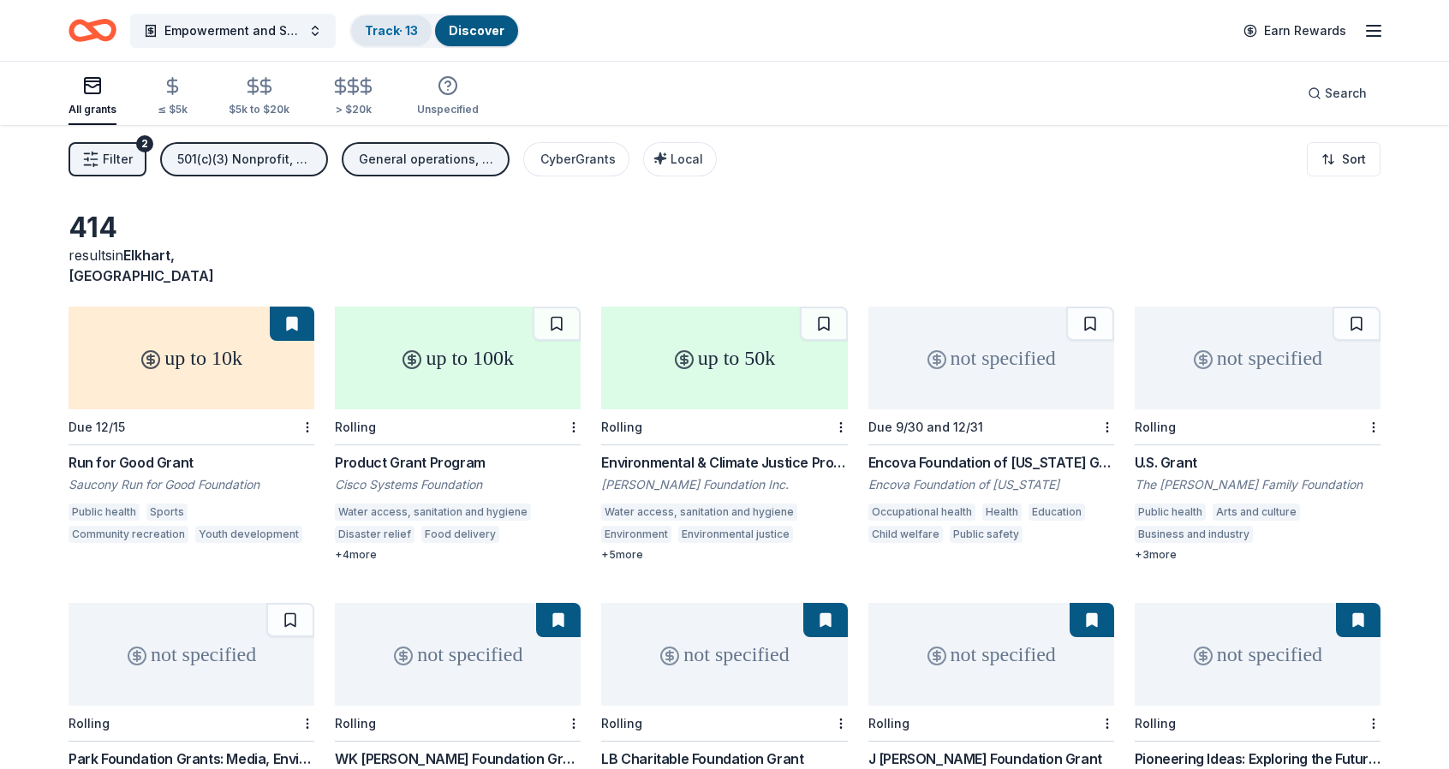
click at [397, 29] on link "Track · 13" at bounding box center [391, 30] width 53 height 15
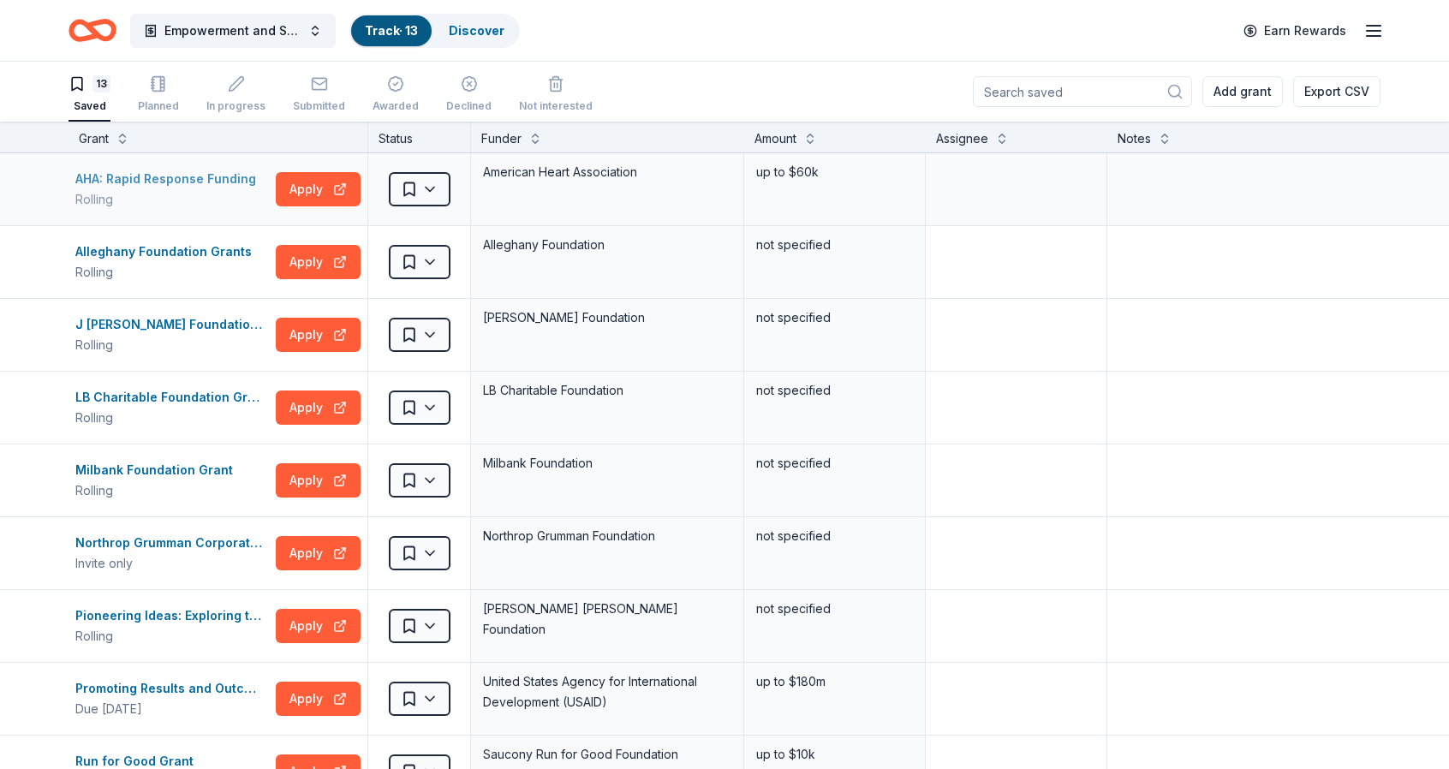
click at [176, 175] on div "AHA: Rapid Response Funding" at bounding box center [169, 179] width 188 height 21
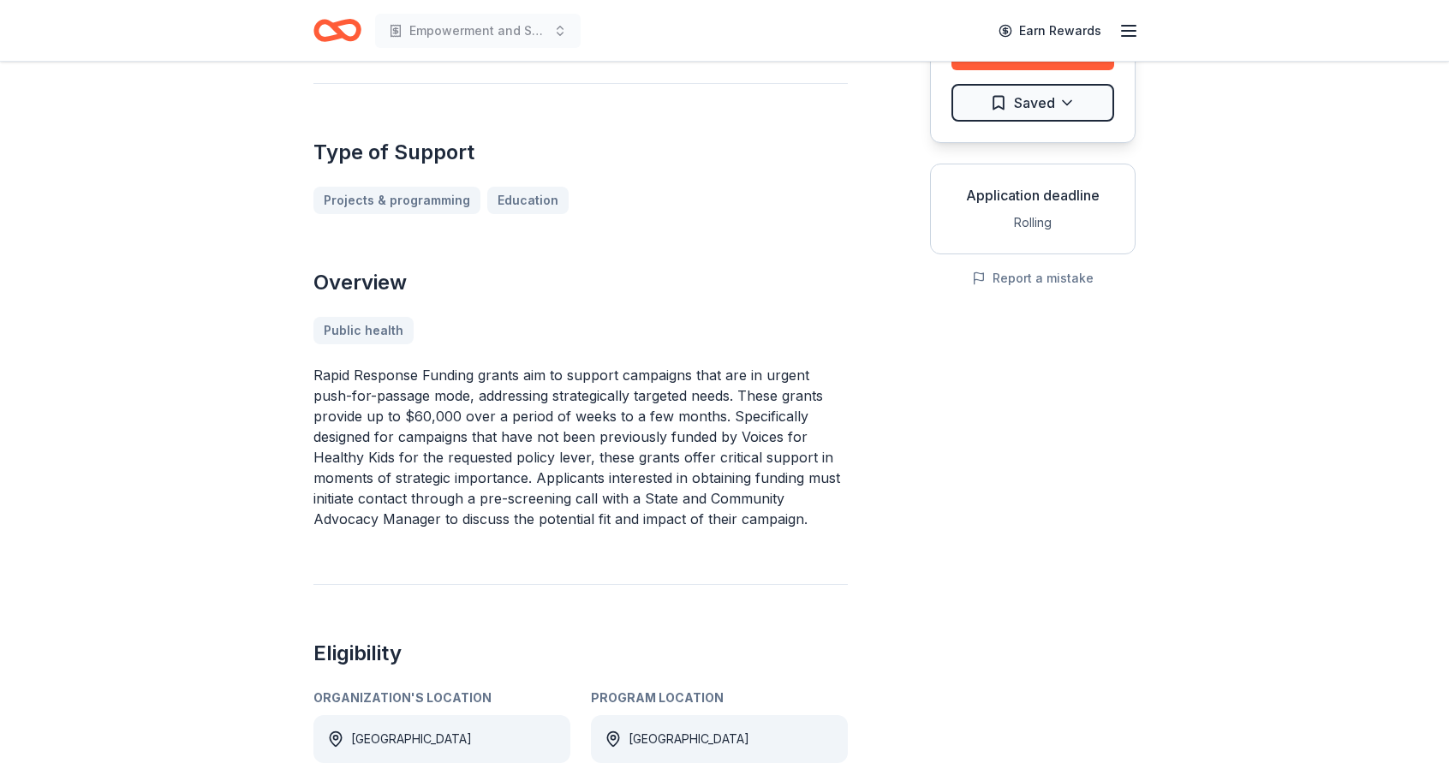
scroll to position [240, 0]
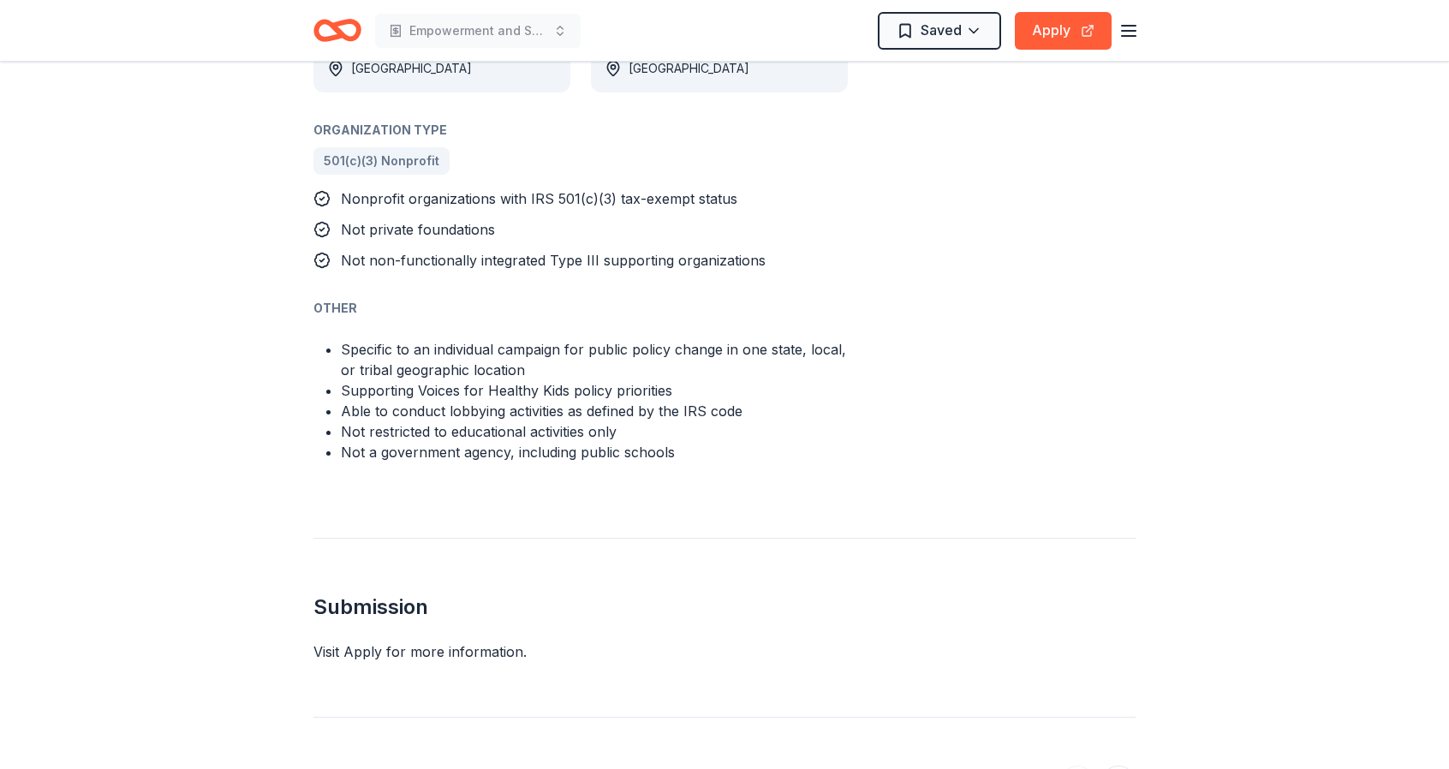
scroll to position [959, 0]
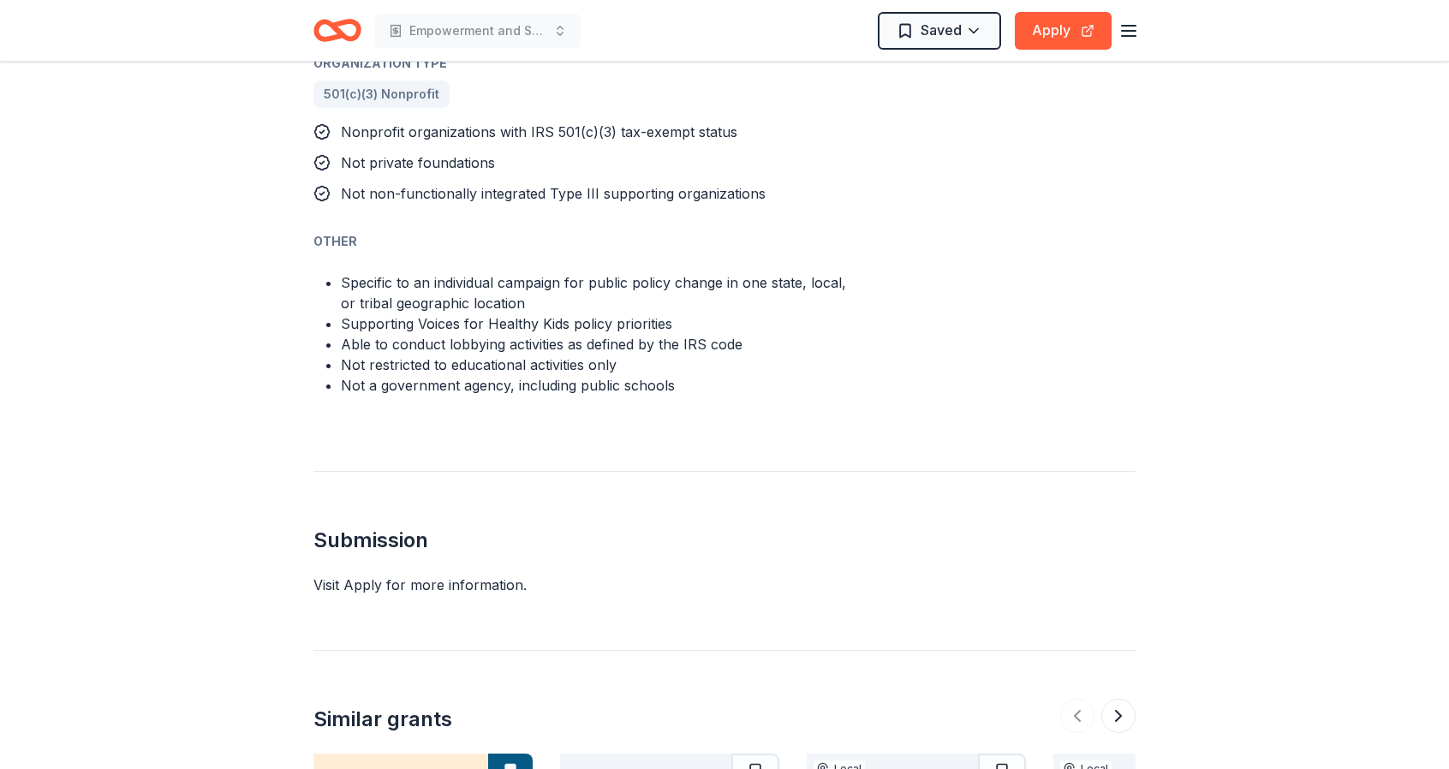
click at [1374, 290] on div "AHA: Rapid Response Funding From American Heart Association Voices for Healthy …" at bounding box center [724, 110] width 1449 height 2017
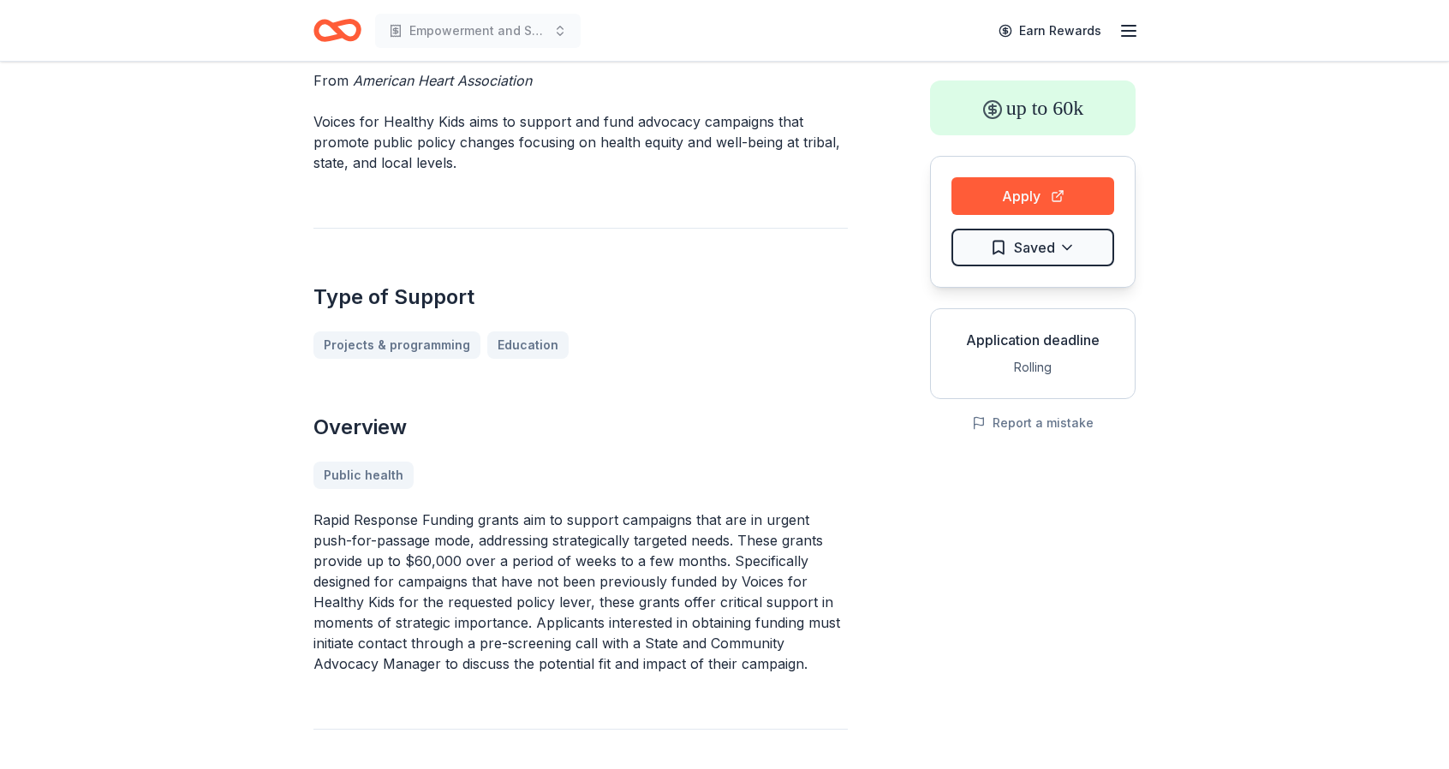
scroll to position [0, 0]
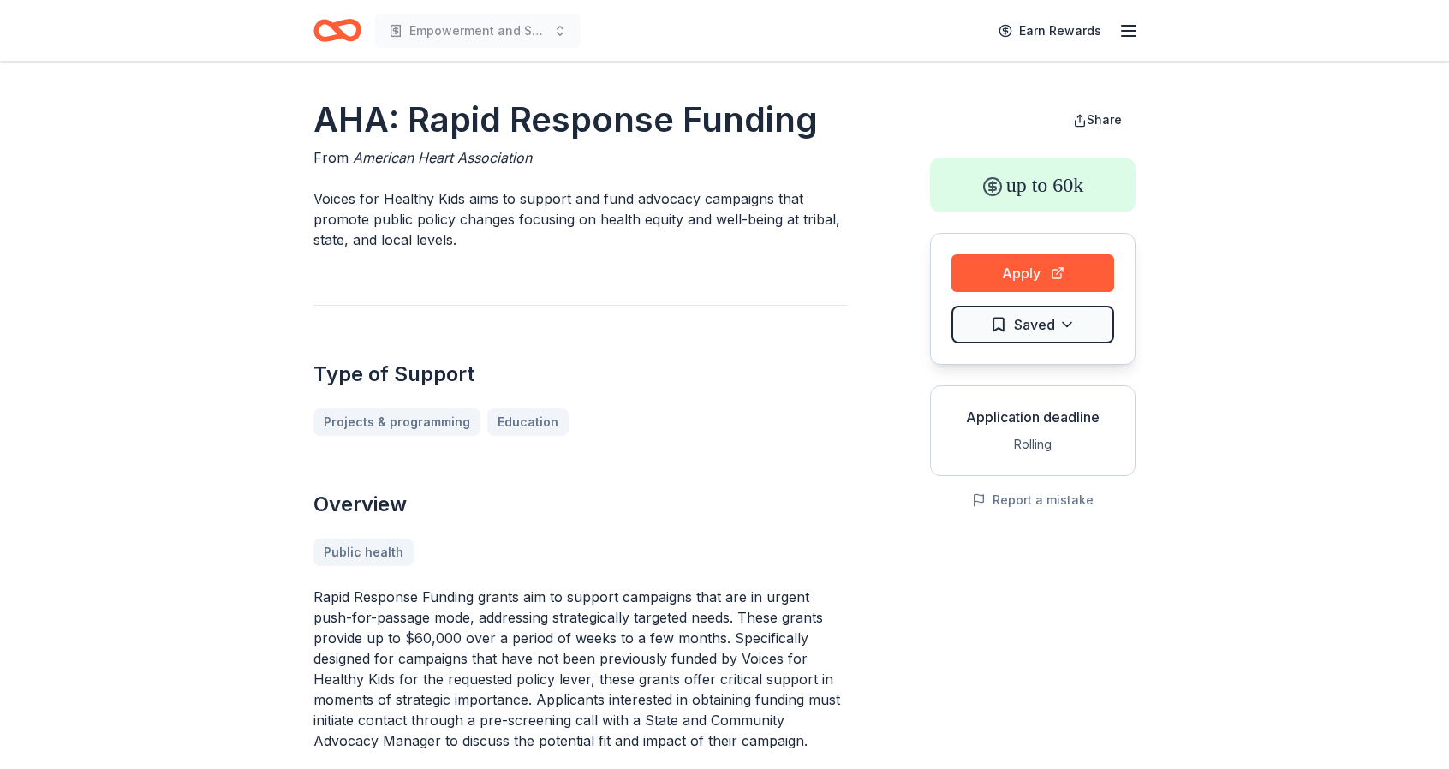
click at [1121, 21] on icon "button" at bounding box center [1129, 31] width 21 height 21
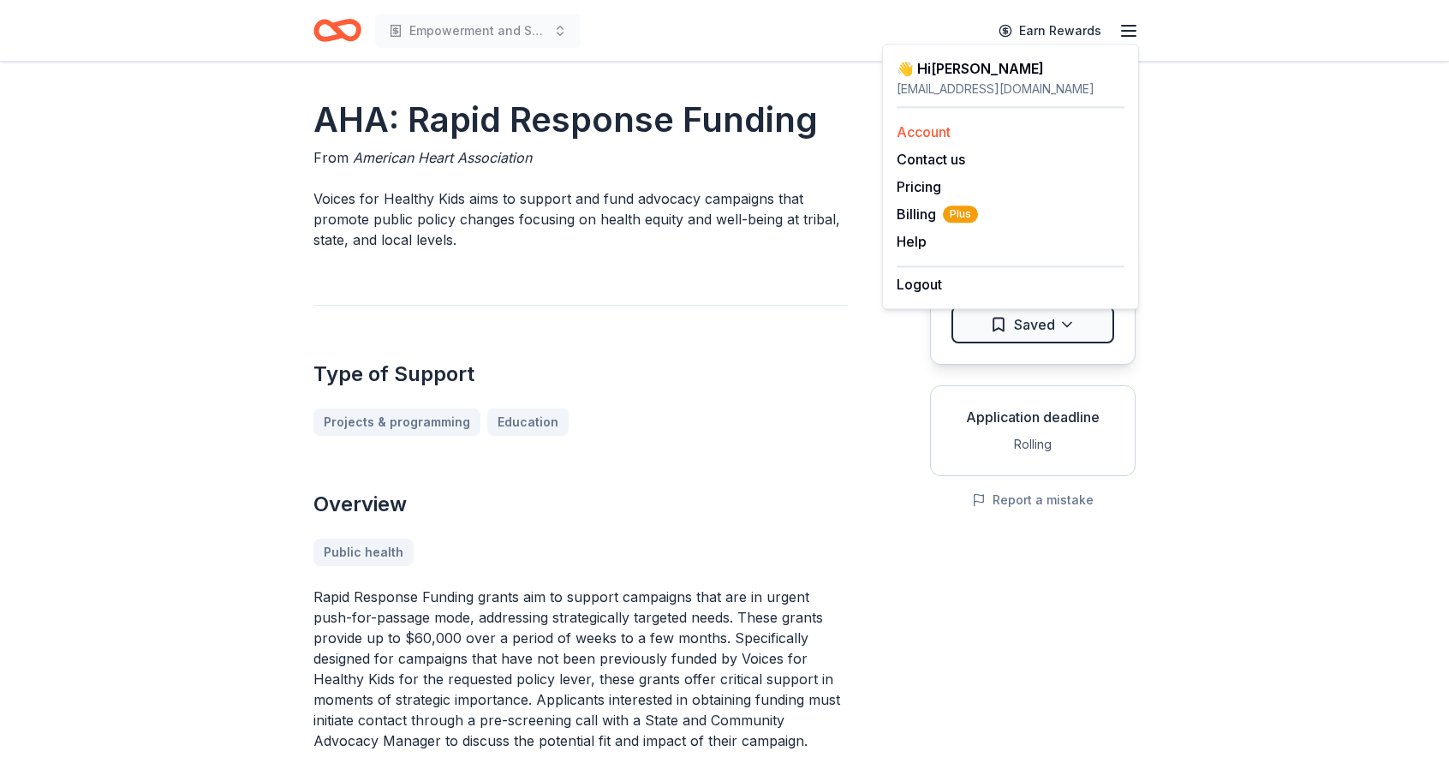
click at [914, 124] on link "Account" at bounding box center [924, 131] width 54 height 17
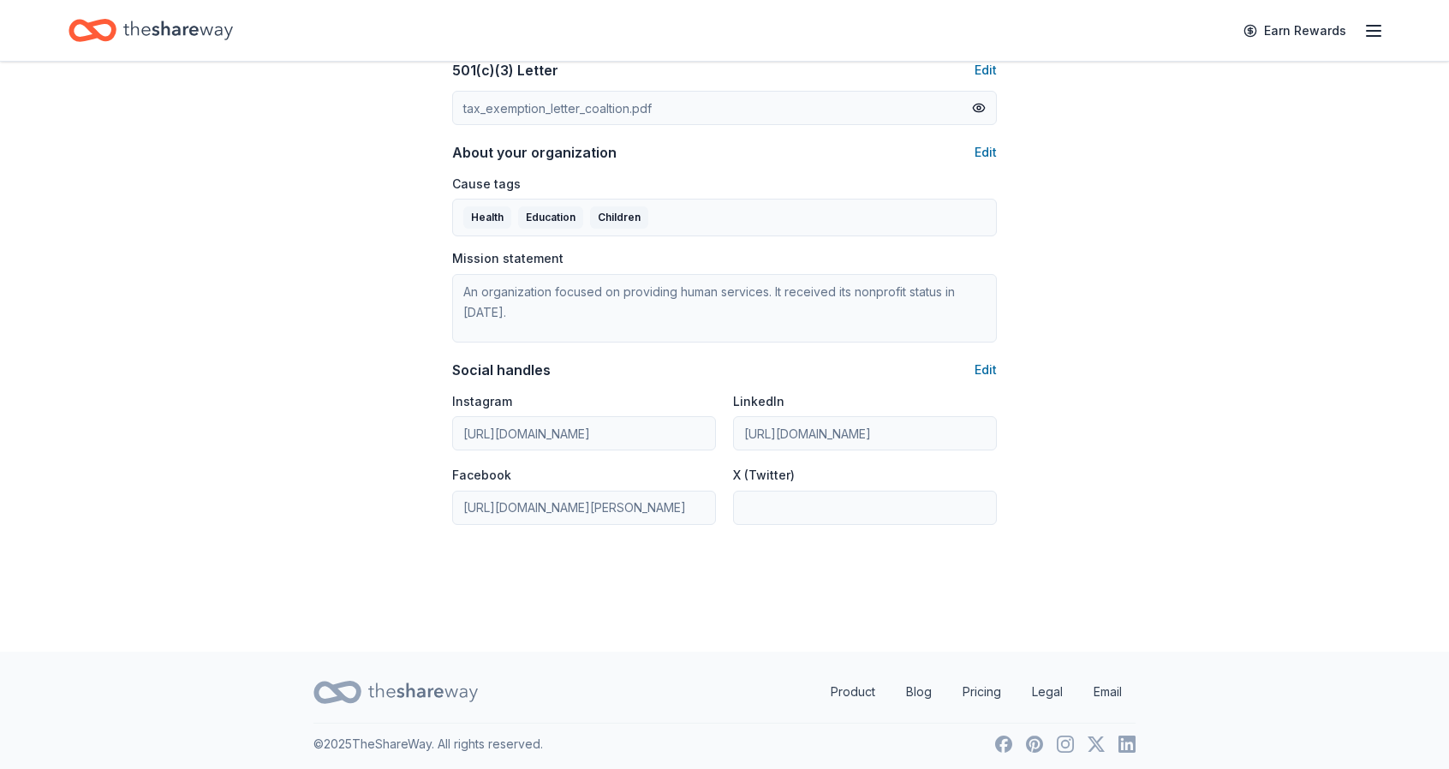
scroll to position [942, 0]
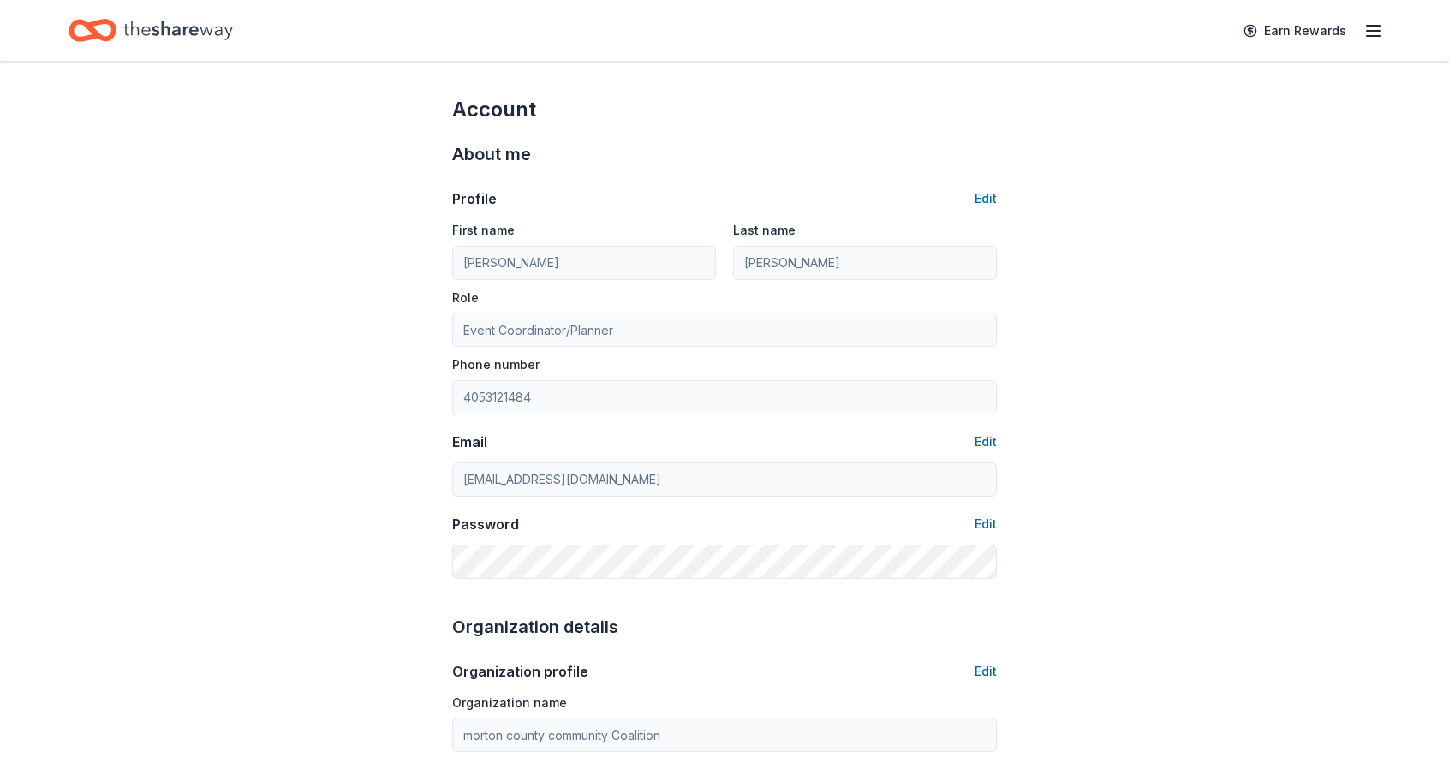
scroll to position [0, 0]
